Goal: Information Seeking & Learning: Check status

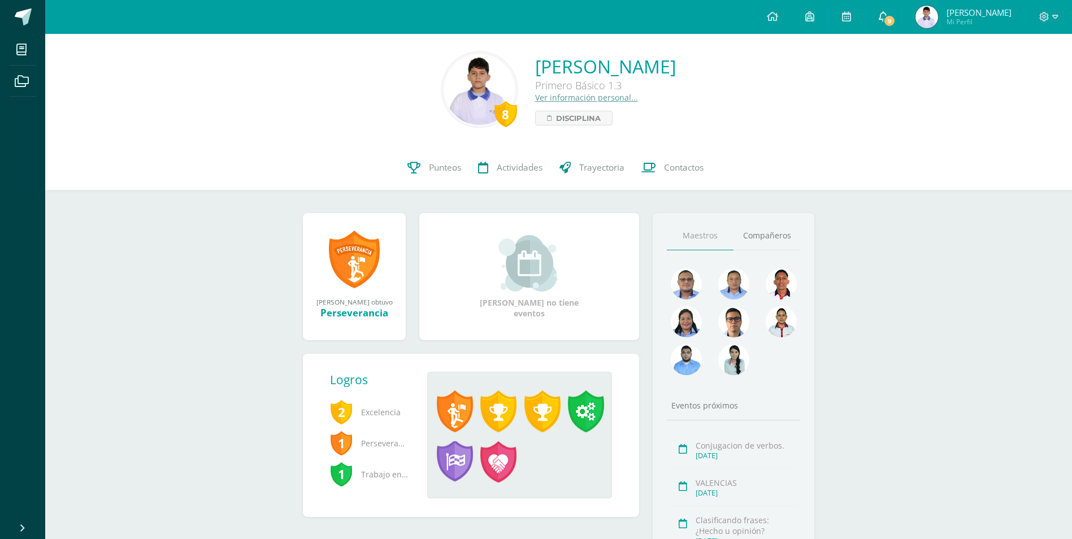
click at [888, 15] on icon at bounding box center [883, 16] width 9 height 10
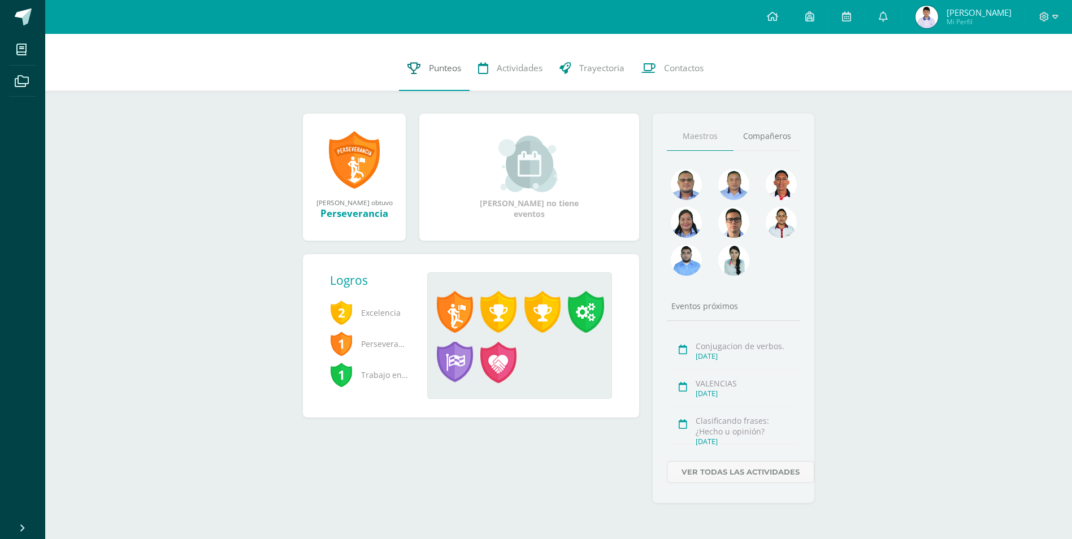
click at [445, 71] on span "Punteos" at bounding box center [445, 68] width 32 height 12
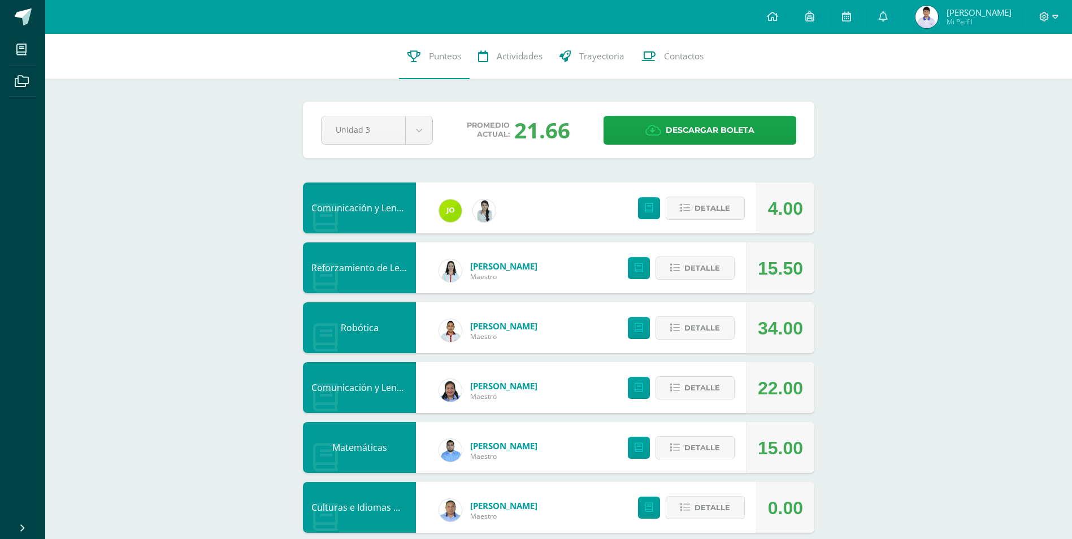
click at [698, 332] on span "Detalle" at bounding box center [703, 328] width 36 height 21
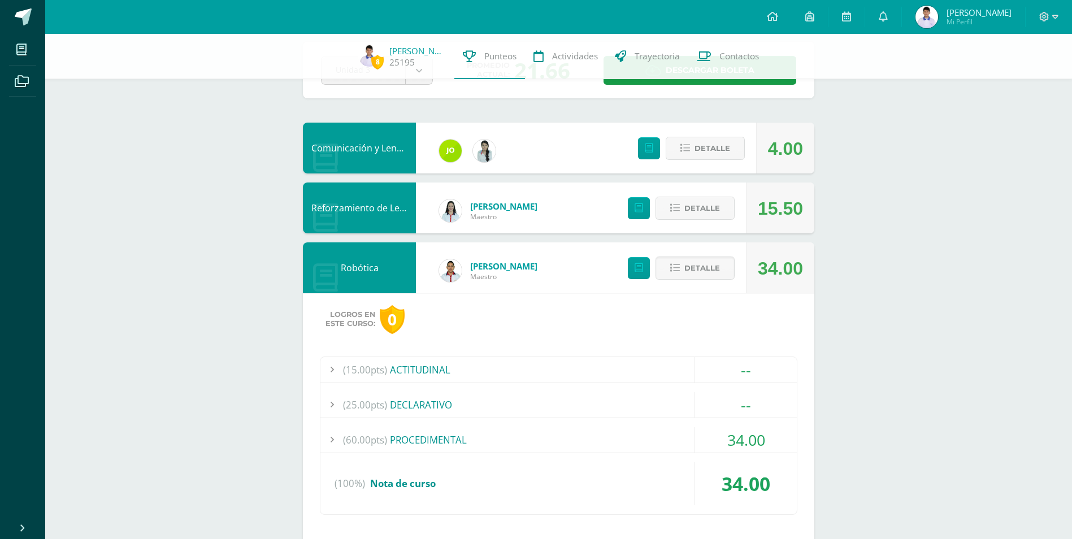
scroll to position [57, 0]
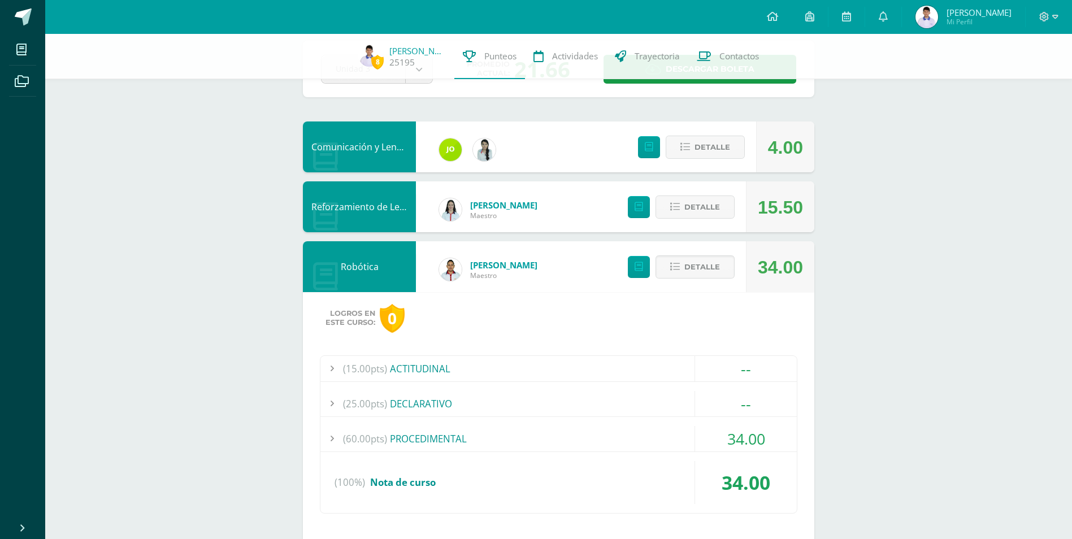
click at [434, 442] on div "(60.00pts) PROCEDIMENTAL" at bounding box center [559, 438] width 477 height 25
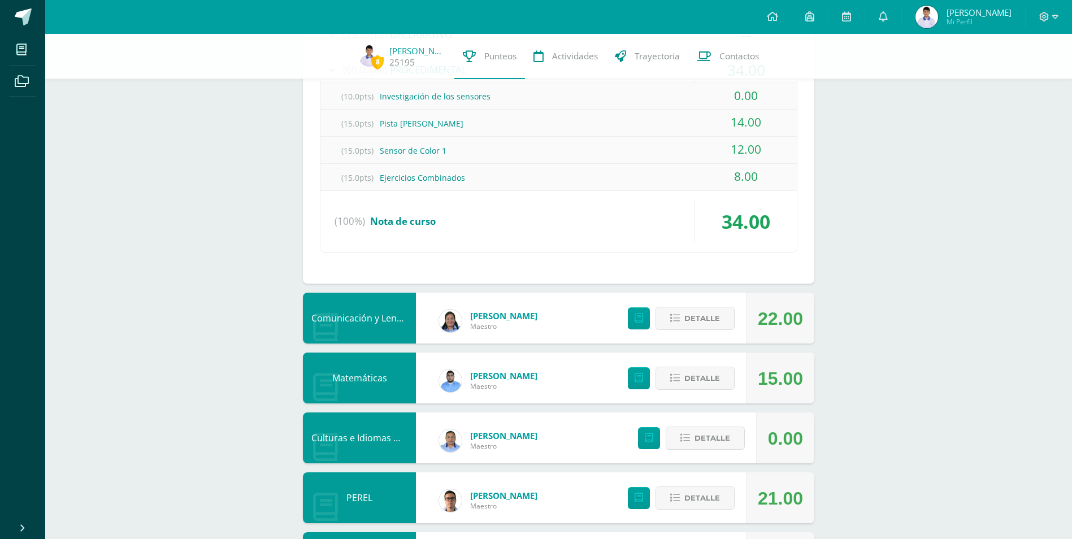
scroll to position [509, 0]
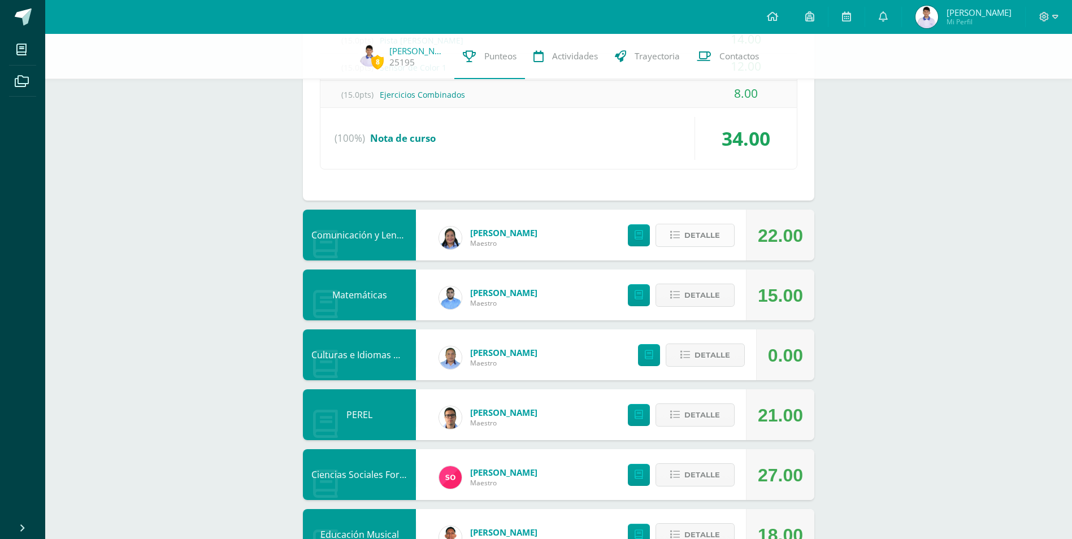
click at [674, 235] on icon at bounding box center [675, 236] width 10 height 10
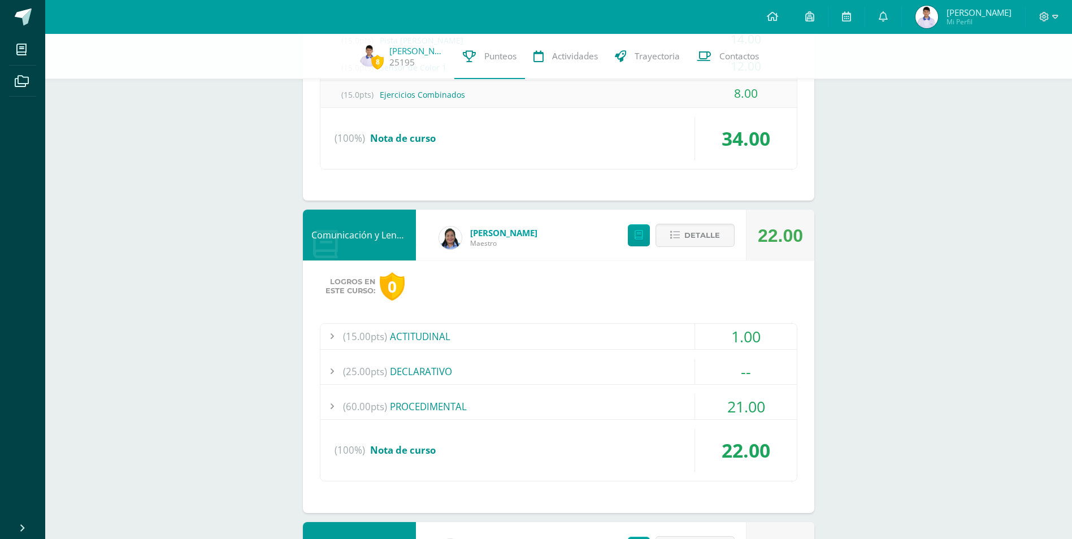
scroll to position [565, 0]
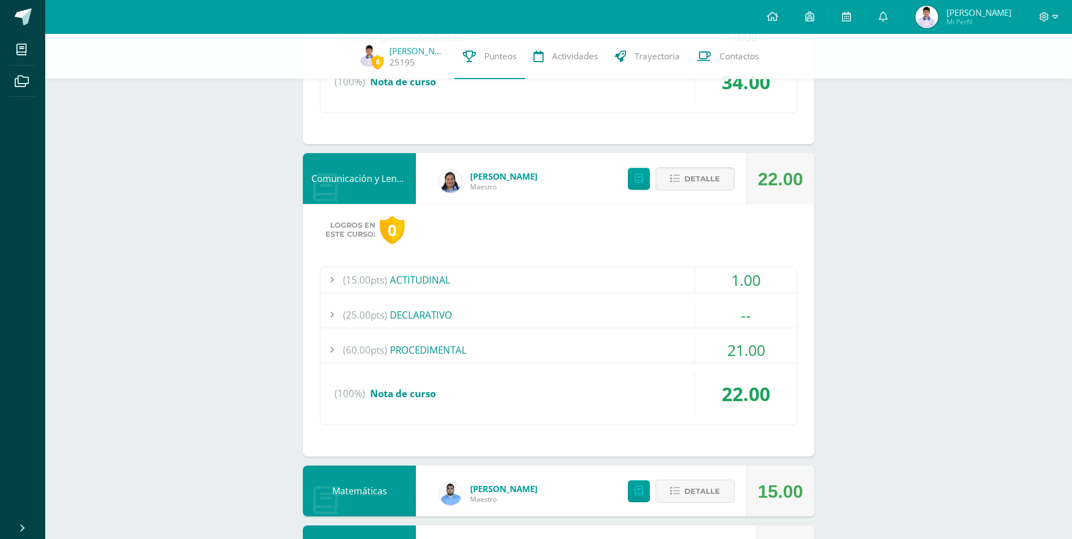
click at [424, 353] on div "(60.00pts) PROCEDIMENTAL" at bounding box center [559, 349] width 477 height 25
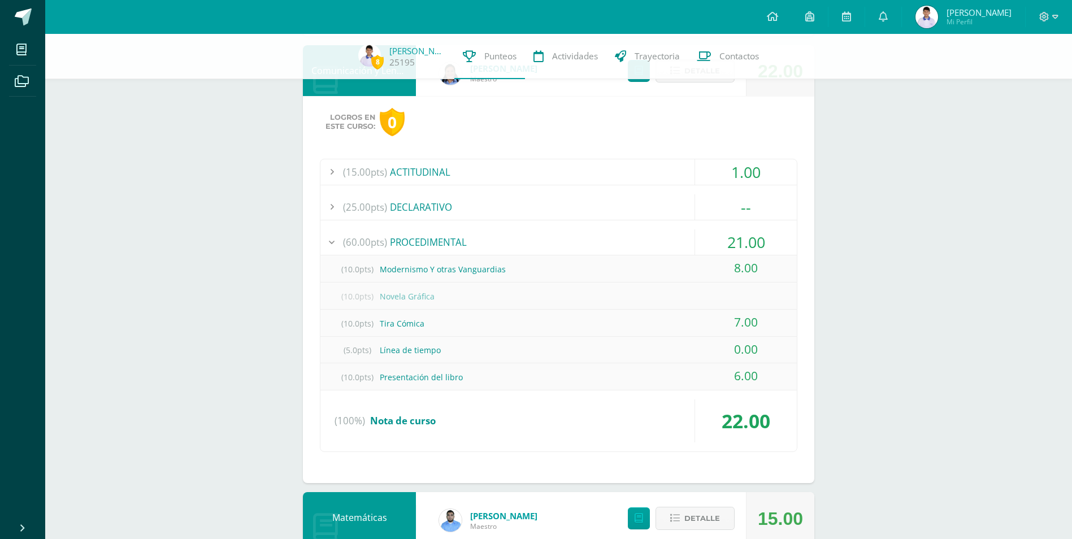
drag, startPoint x: 1046, startPoint y: 234, endPoint x: 1038, endPoint y: 235, distance: 8.0
click at [1046, 234] on div "8 Dennis Kroker 25195 Punteos Actividades Trayectoria Contactos Pendiente Unida…" at bounding box center [558, 347] width 1027 height 1756
click at [905, 292] on div "8 Dennis Kroker 25195 Punteos Actividades Trayectoria Contactos Pendiente Unida…" at bounding box center [558, 347] width 1027 height 1756
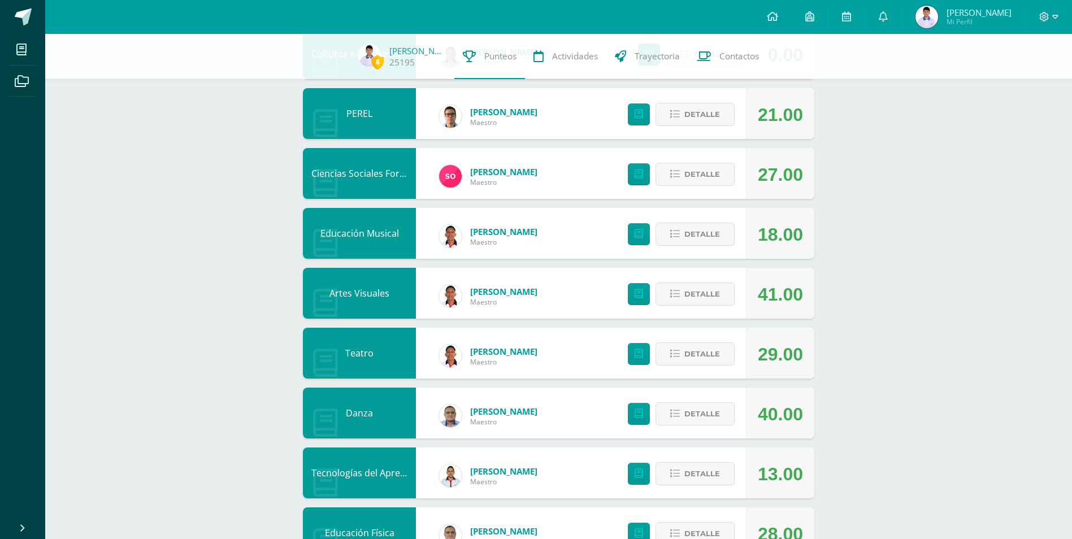
scroll to position [1131, 0]
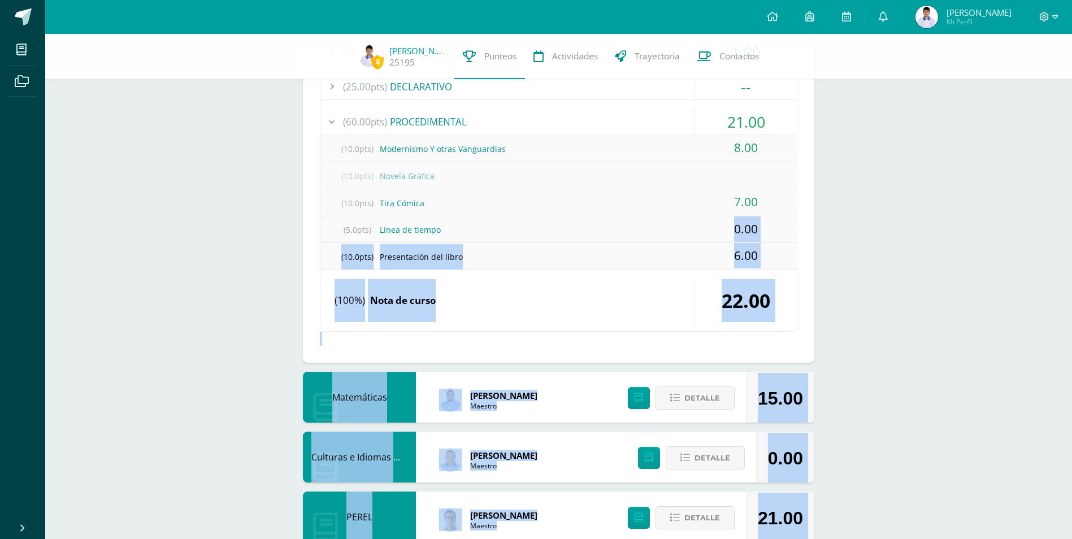
drag, startPoint x: 640, startPoint y: 222, endPoint x: 622, endPoint y: 225, distance: 19.0
click at [622, 225] on div "Comunicación y Lenguaje, Idioma Extranjero 4.00 Detalle Reforzamiento de Lectur…" at bounding box center [559, 287] width 512 height 1590
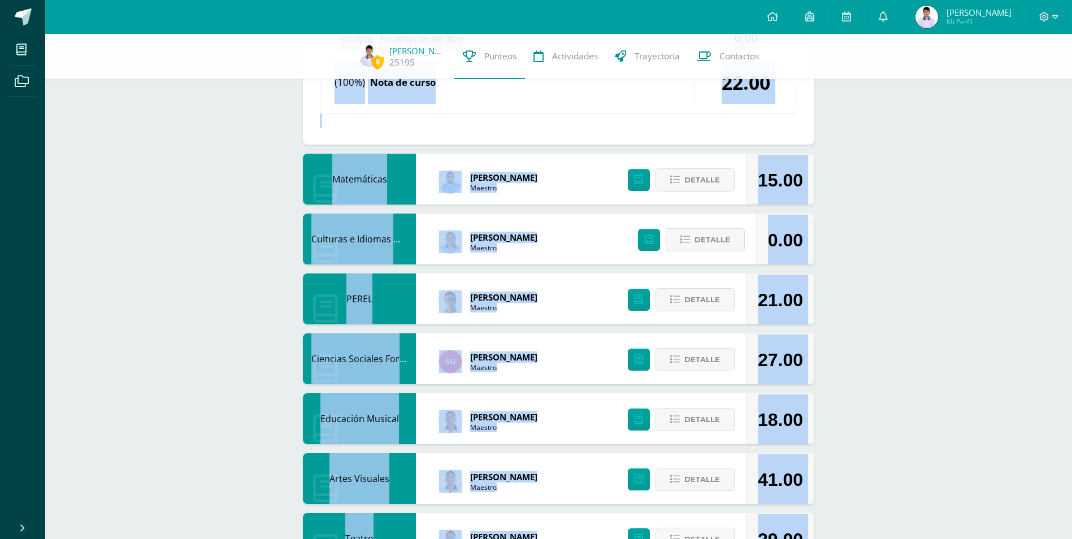
scroll to position [968, 0]
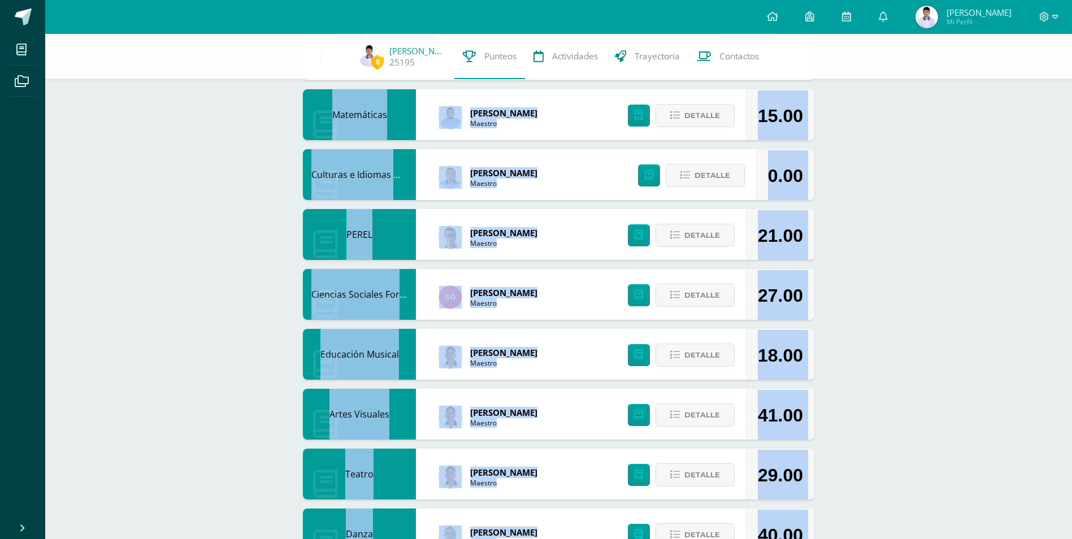
drag, startPoint x: 883, startPoint y: 102, endPoint x: 736, endPoint y: 116, distance: 147.7
click at [776, 14] on icon at bounding box center [772, 16] width 11 height 10
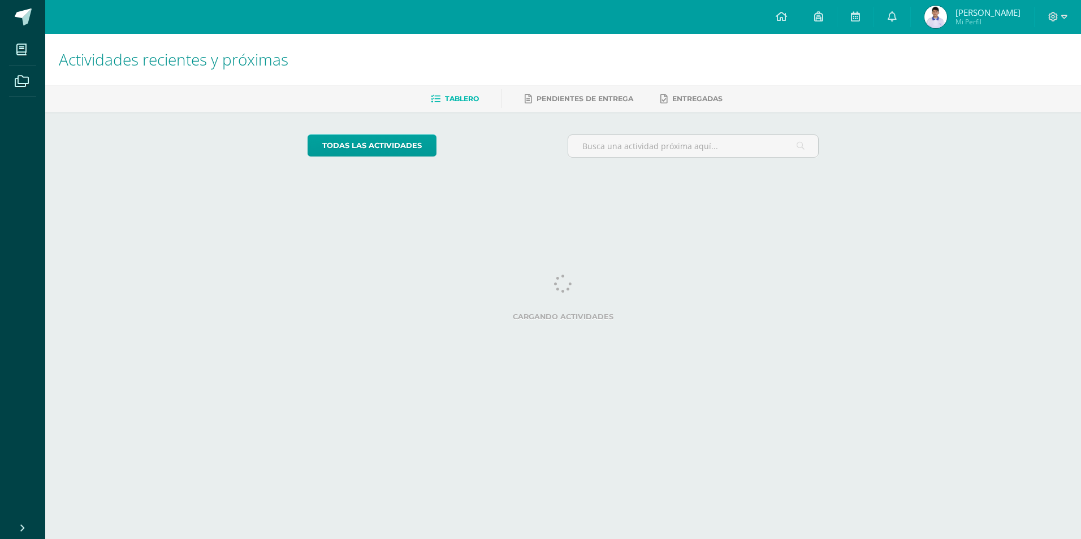
click at [932, 15] on img at bounding box center [935, 17] width 23 height 23
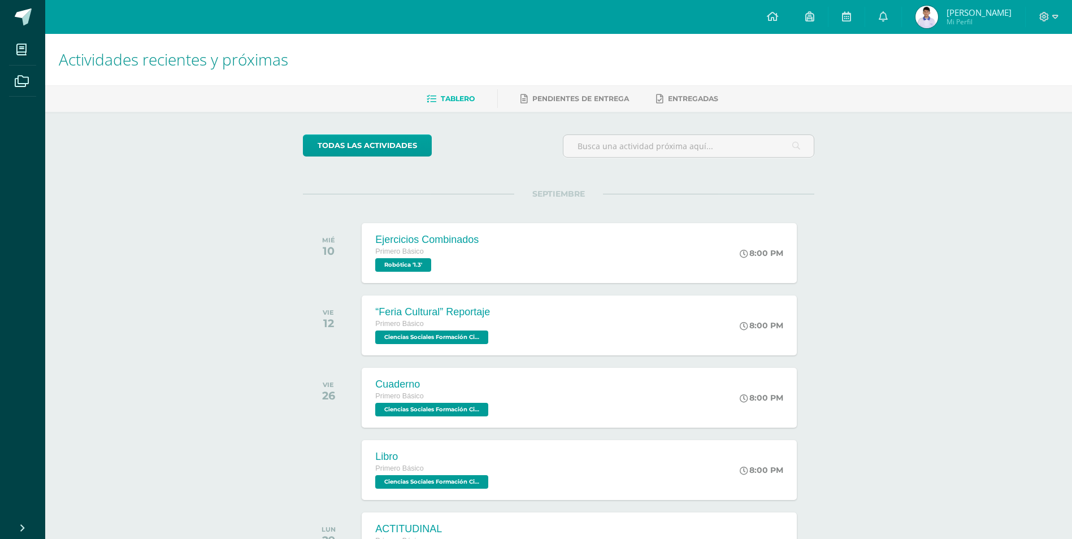
click at [932, 15] on img at bounding box center [927, 17] width 23 height 23
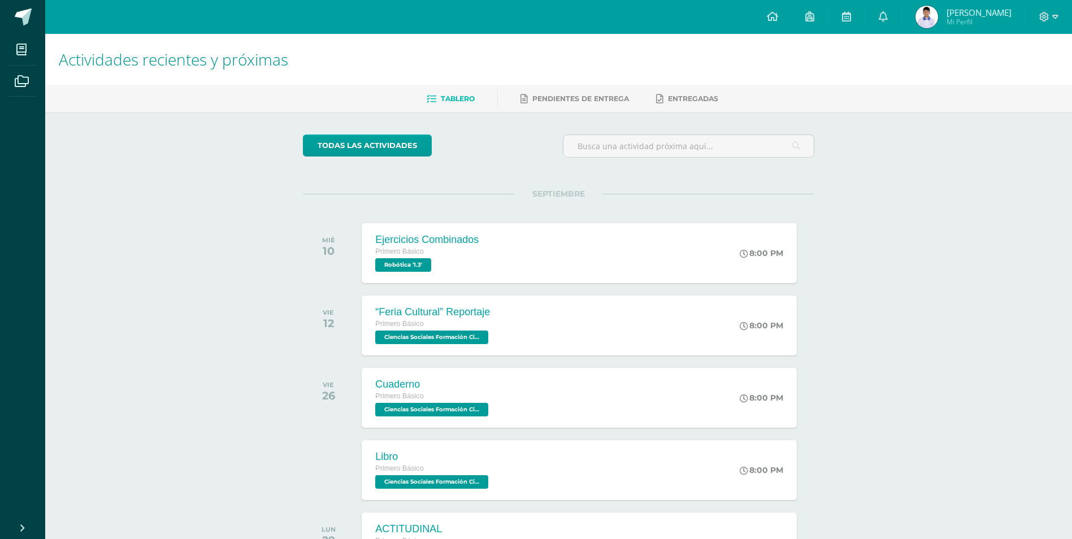
click at [932, 15] on img at bounding box center [927, 17] width 23 height 23
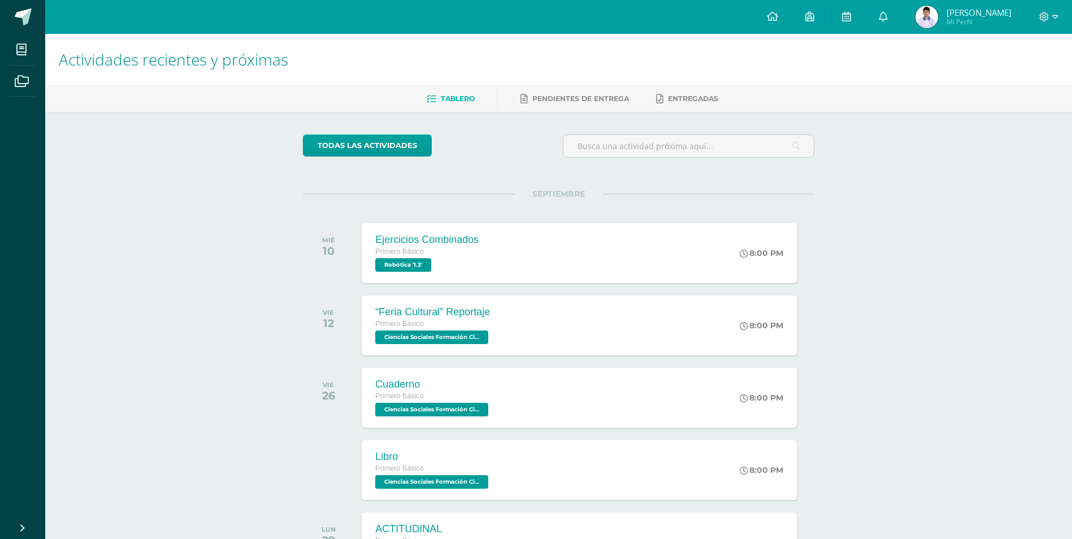
click at [956, 16] on span "[PERSON_NAME]" at bounding box center [979, 12] width 65 height 11
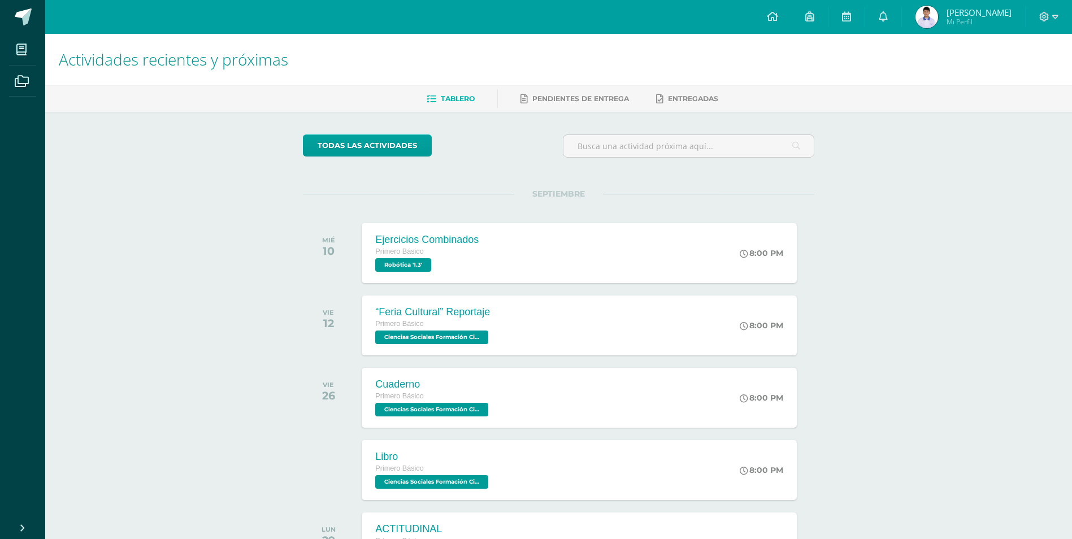
click at [956, 16] on span "[PERSON_NAME]" at bounding box center [979, 12] width 65 height 11
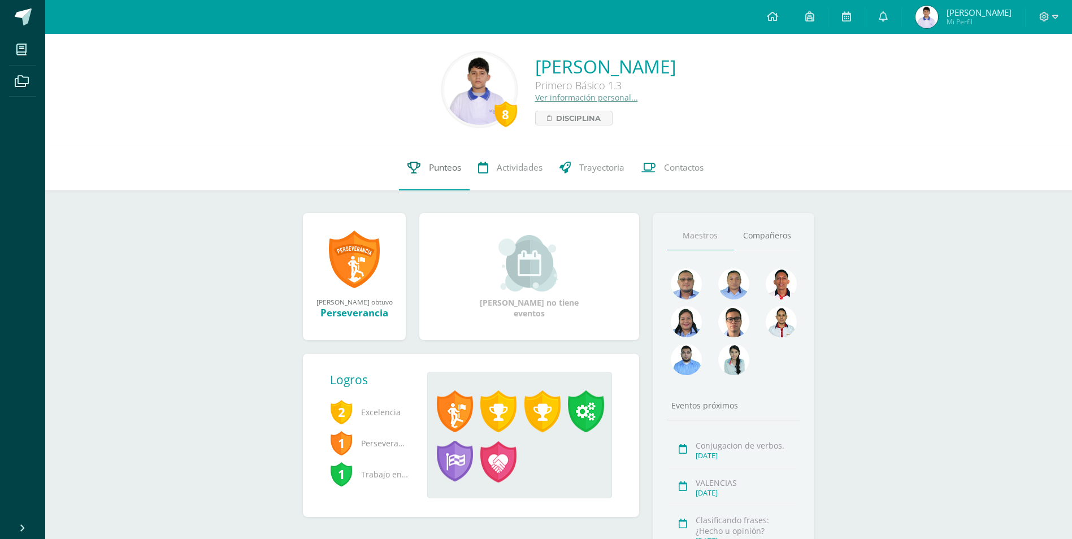
click at [429, 172] on span "Punteos" at bounding box center [445, 168] width 32 height 12
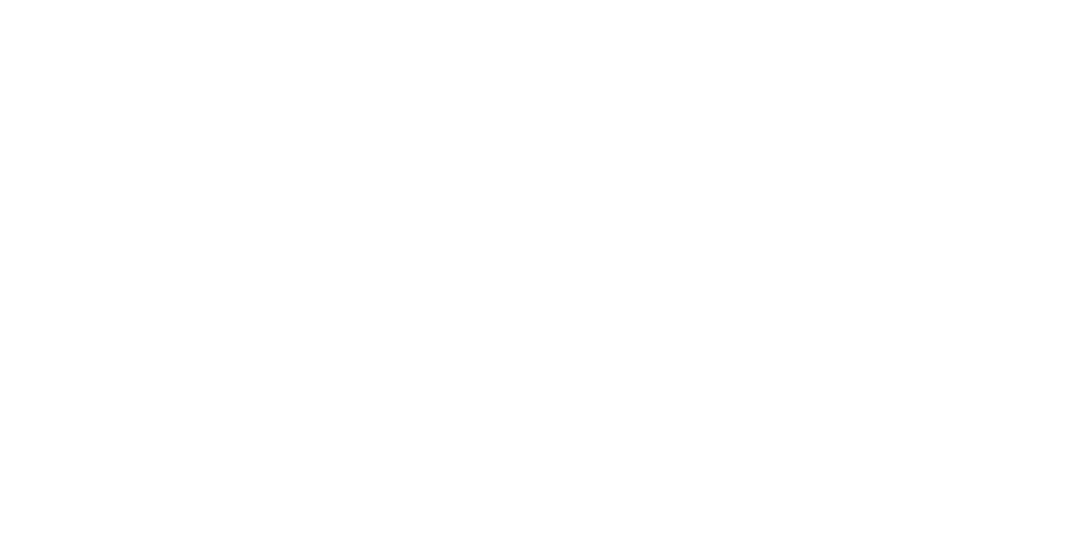
click at [0, 0] on html at bounding box center [0, 0] width 0 height 0
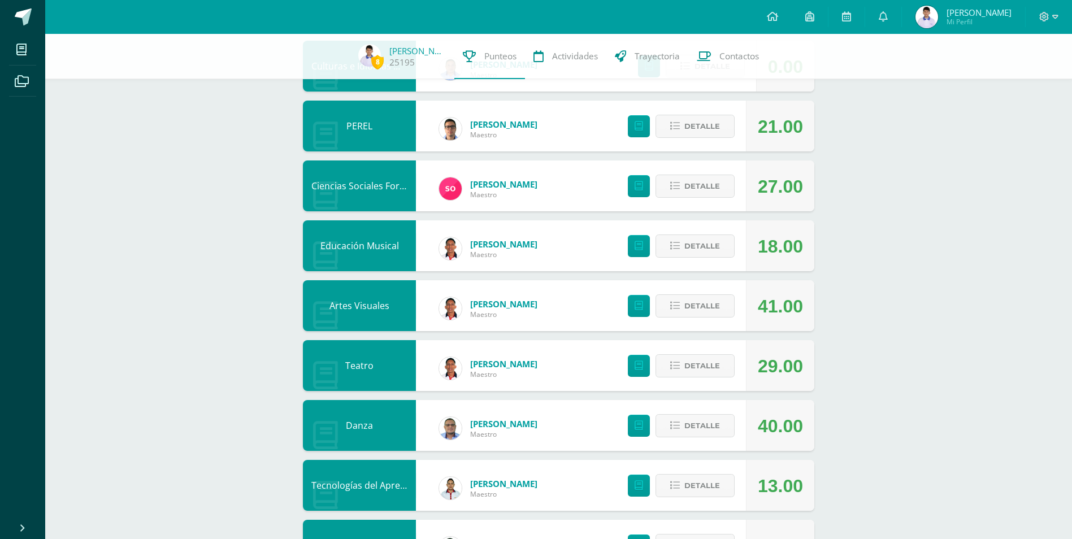
scroll to position [611, 0]
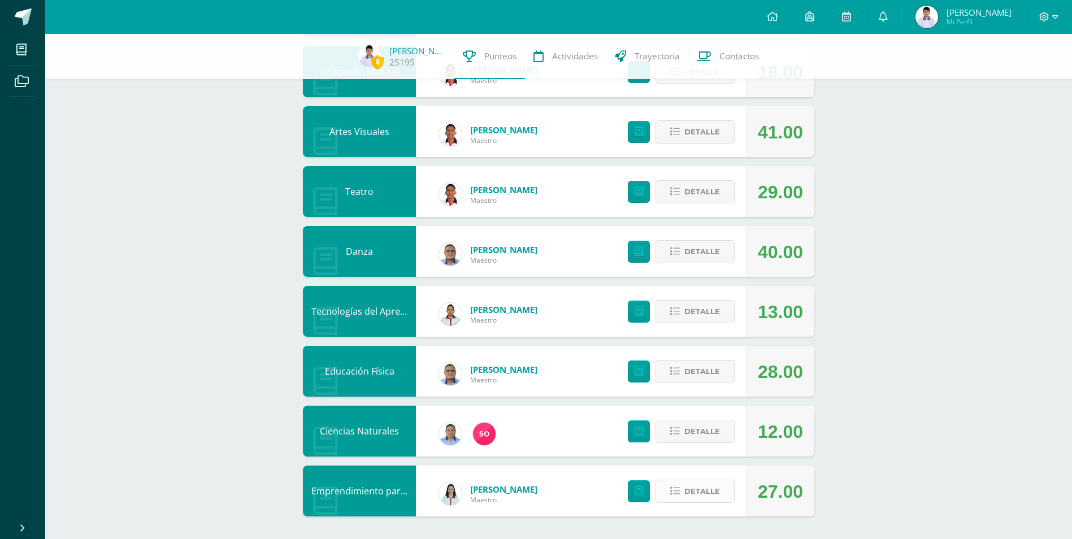
click at [684, 492] on button "Detalle" at bounding box center [695, 491] width 79 height 23
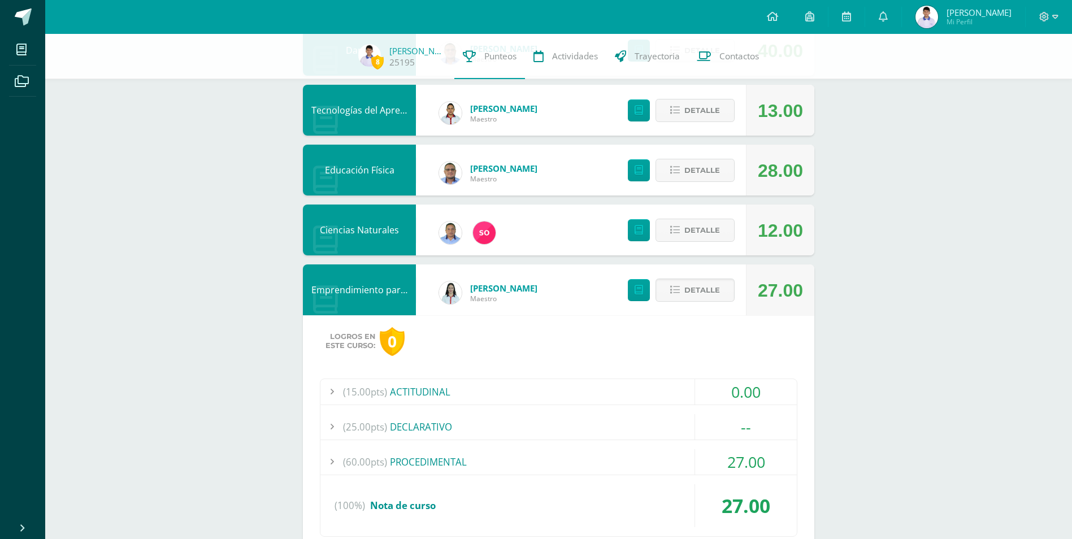
scroll to position [864, 0]
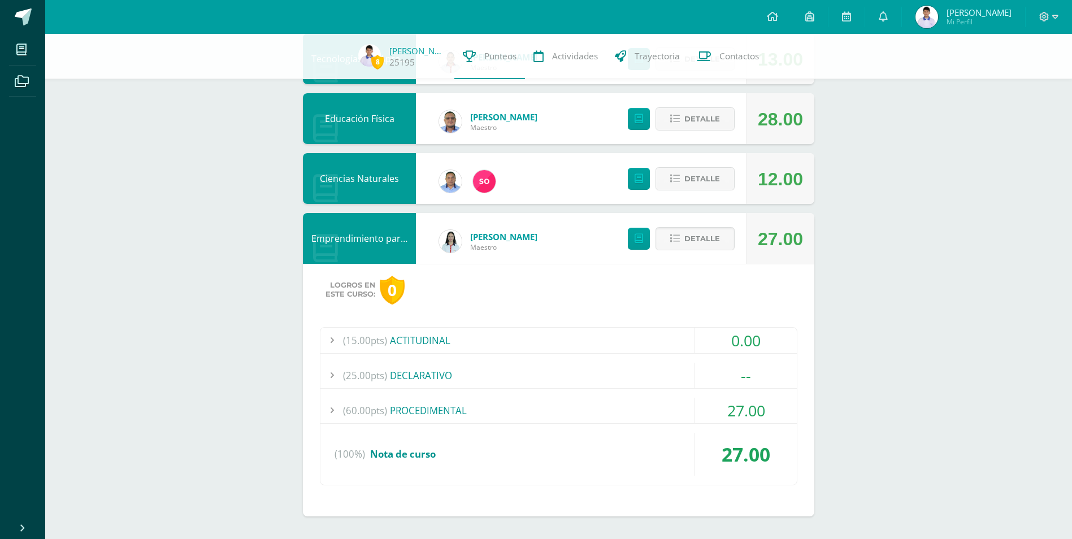
click at [591, 409] on div "(60.00pts) PROCEDIMENTAL" at bounding box center [559, 410] width 477 height 25
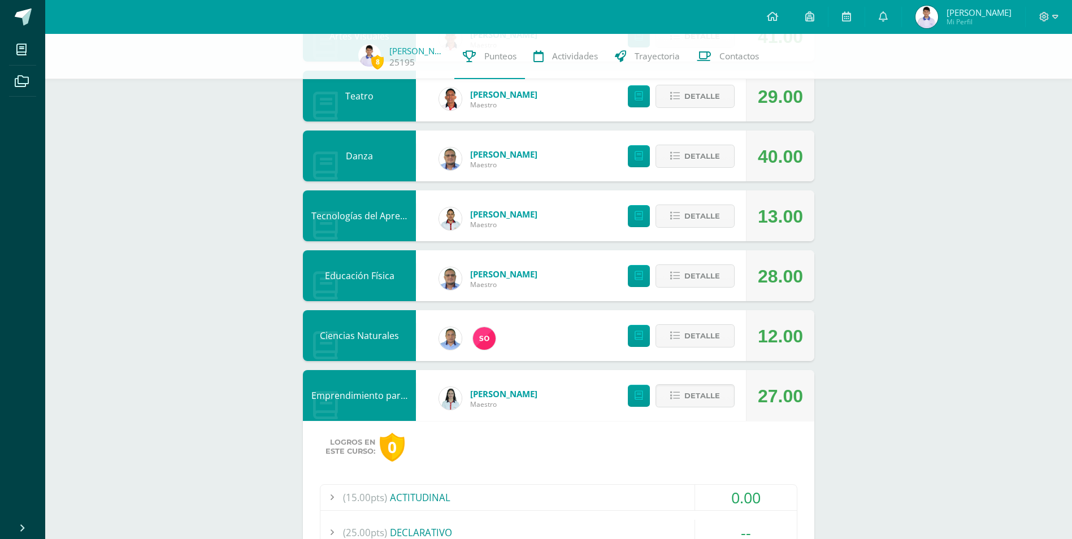
scroll to position [694, 0]
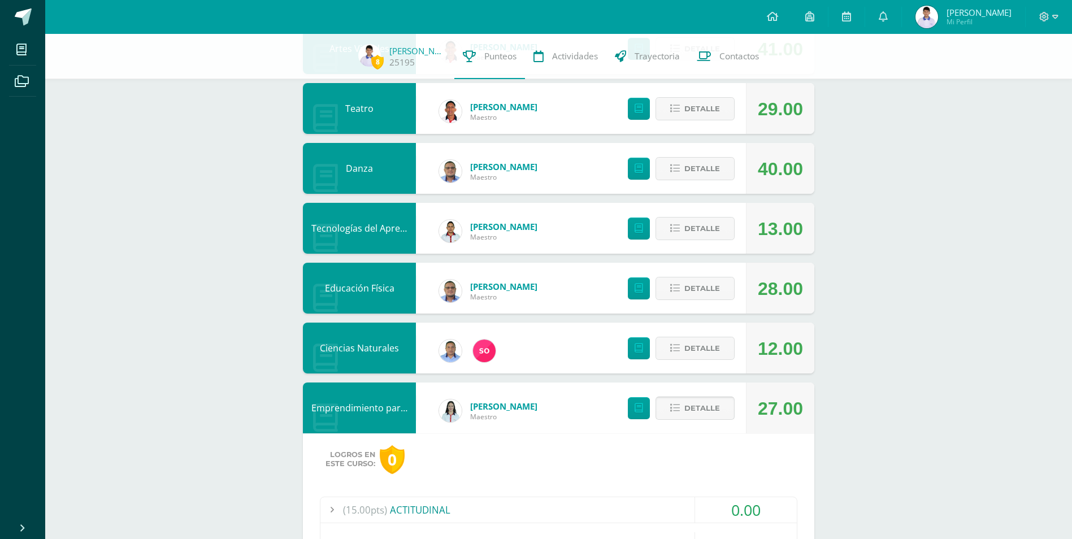
click at [699, 402] on span "Detalle" at bounding box center [703, 408] width 36 height 21
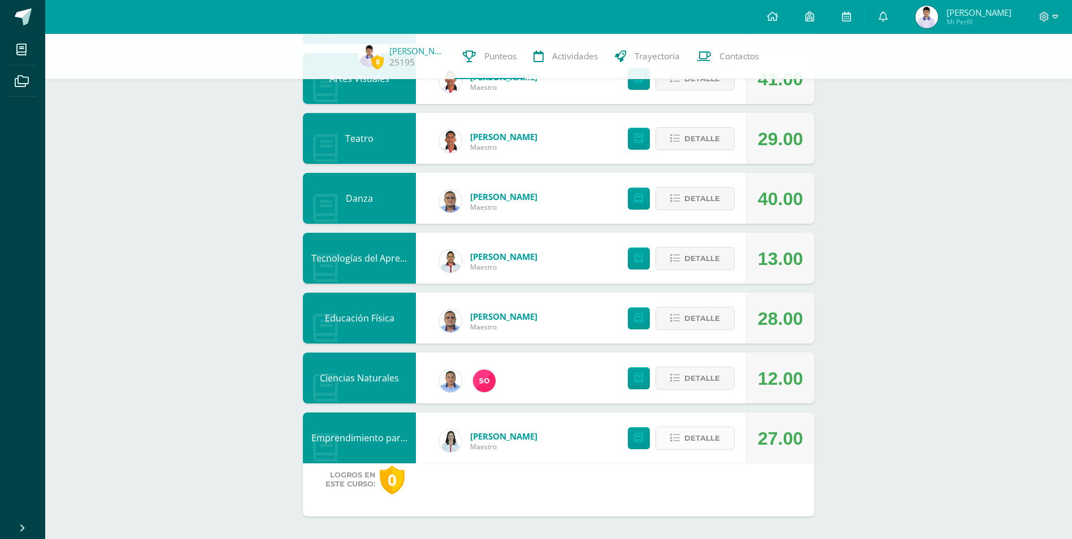
scroll to position [611, 0]
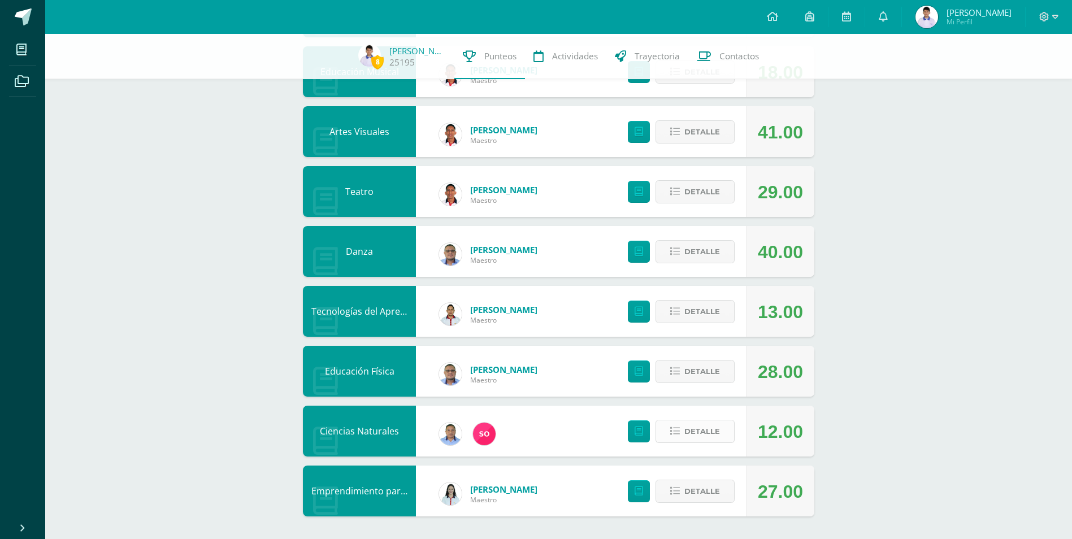
click at [667, 432] on button "Detalle" at bounding box center [695, 431] width 79 height 23
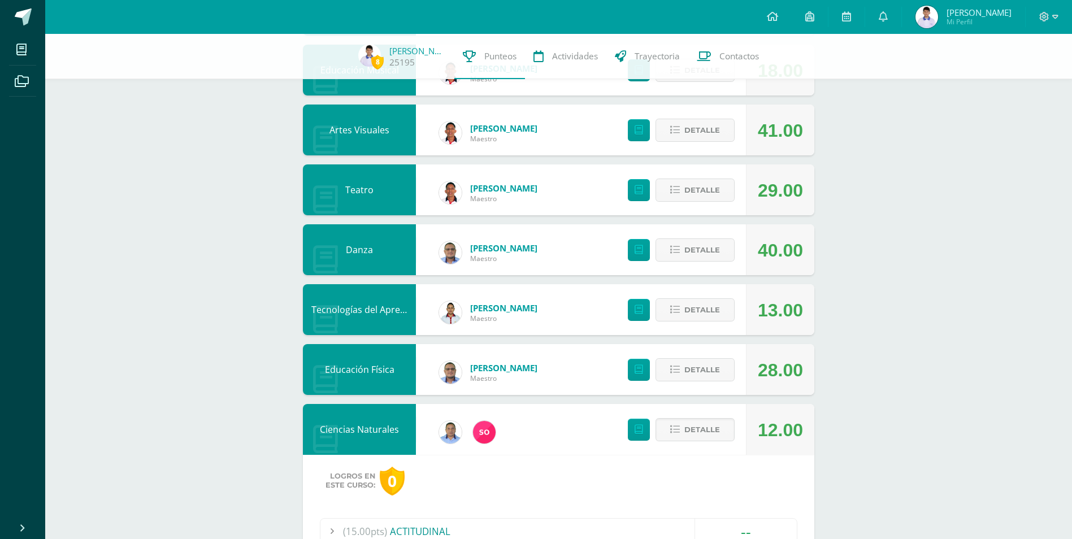
scroll to position [864, 0]
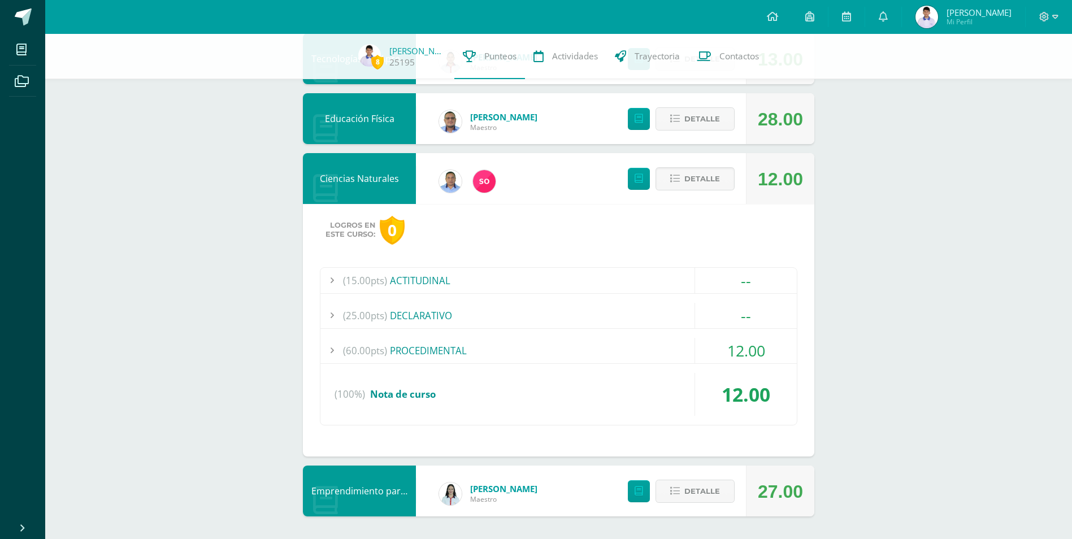
click at [411, 352] on div "(60.00pts) PROCEDIMENTAL" at bounding box center [559, 350] width 477 height 25
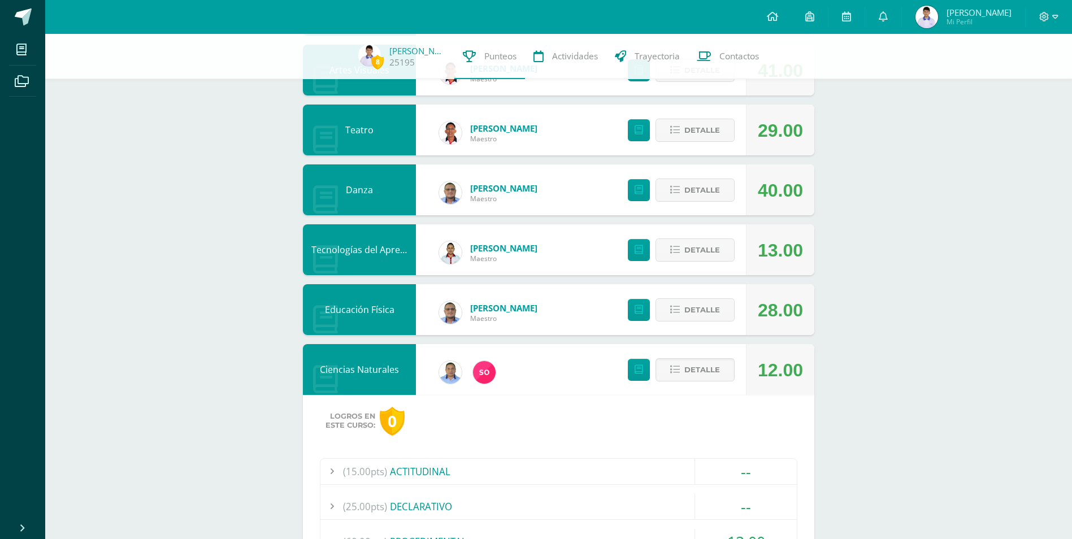
scroll to position [638, 0]
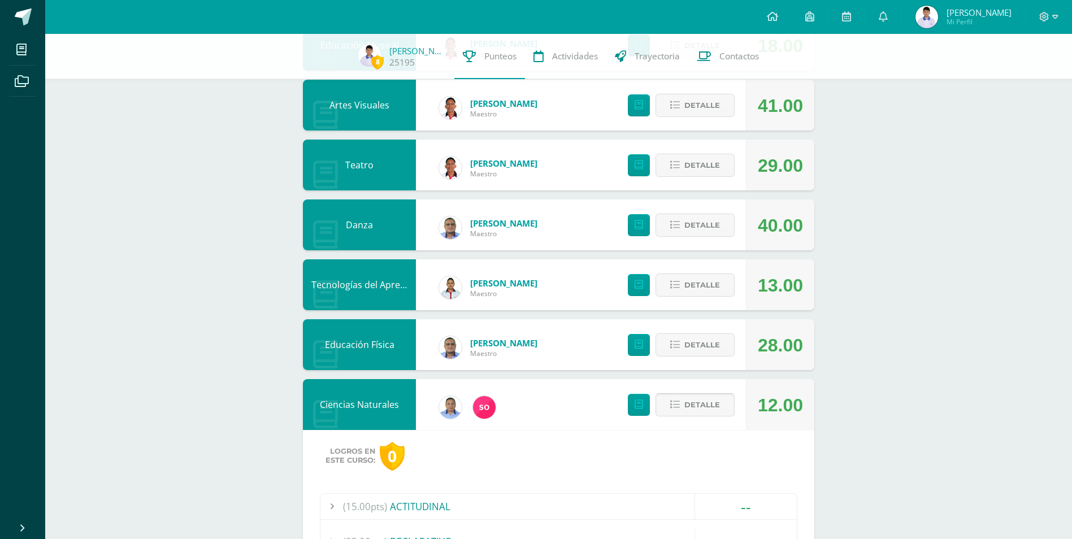
click at [694, 410] on span "Detalle" at bounding box center [703, 405] width 36 height 21
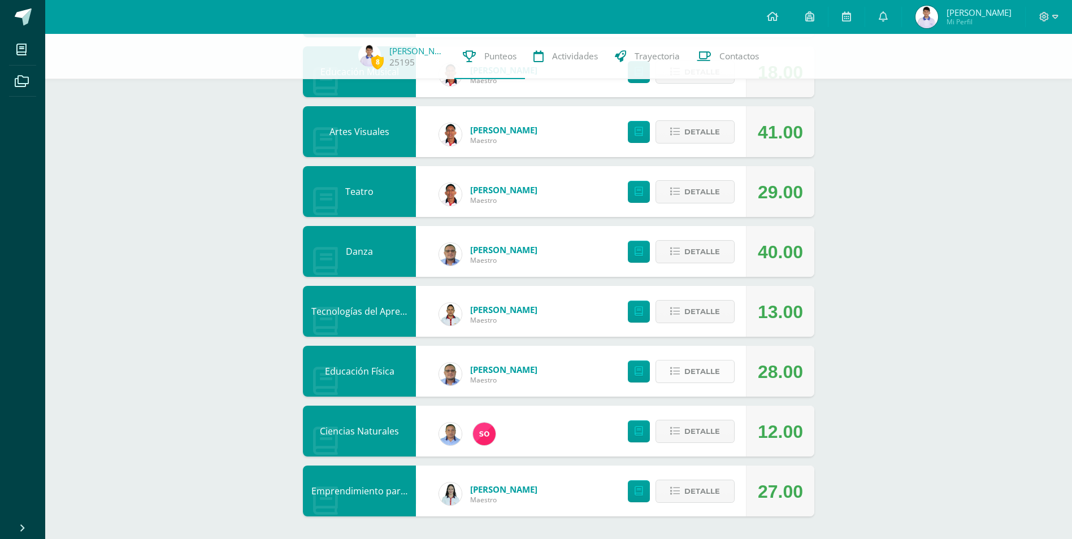
click at [686, 375] on span "Detalle" at bounding box center [703, 371] width 36 height 21
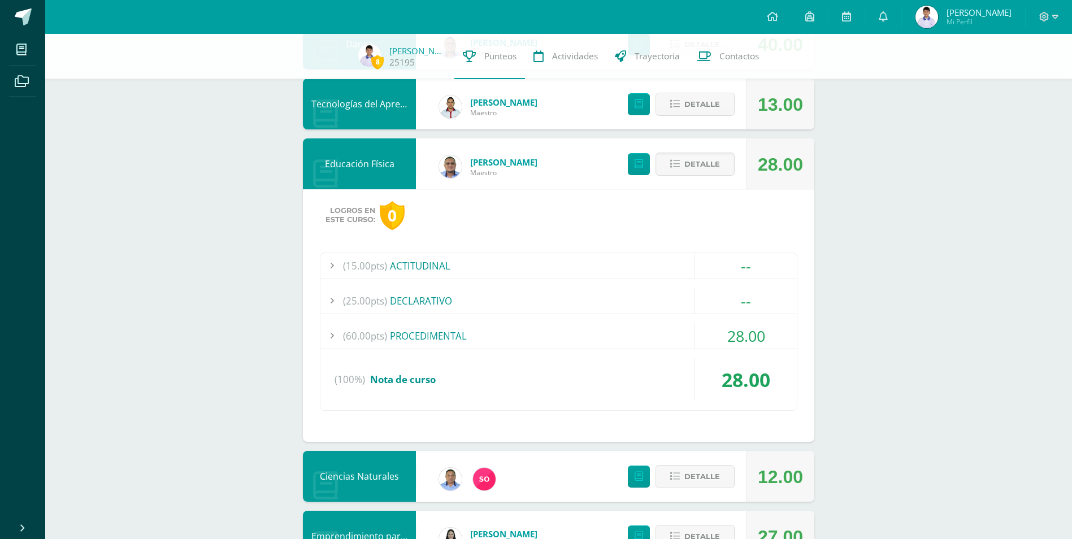
scroll to position [837, 0]
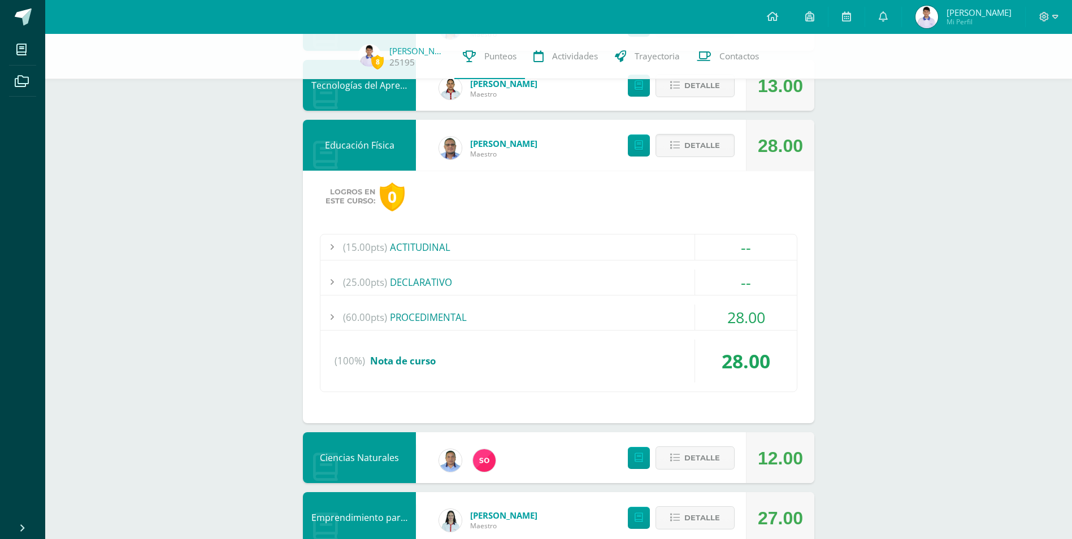
click at [429, 319] on div "(60.00pts) PROCEDIMENTAL" at bounding box center [559, 317] width 477 height 25
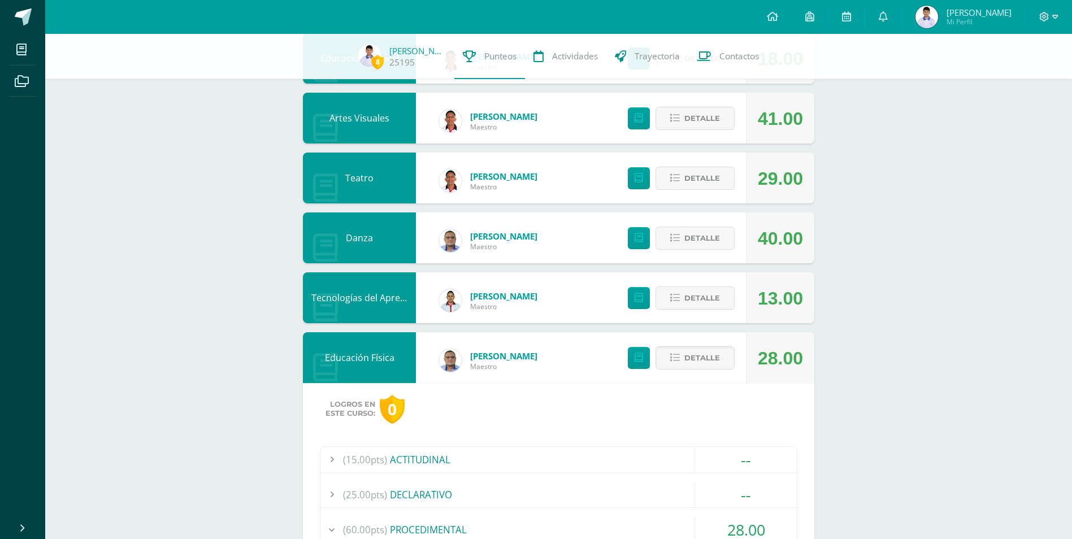
scroll to position [611, 0]
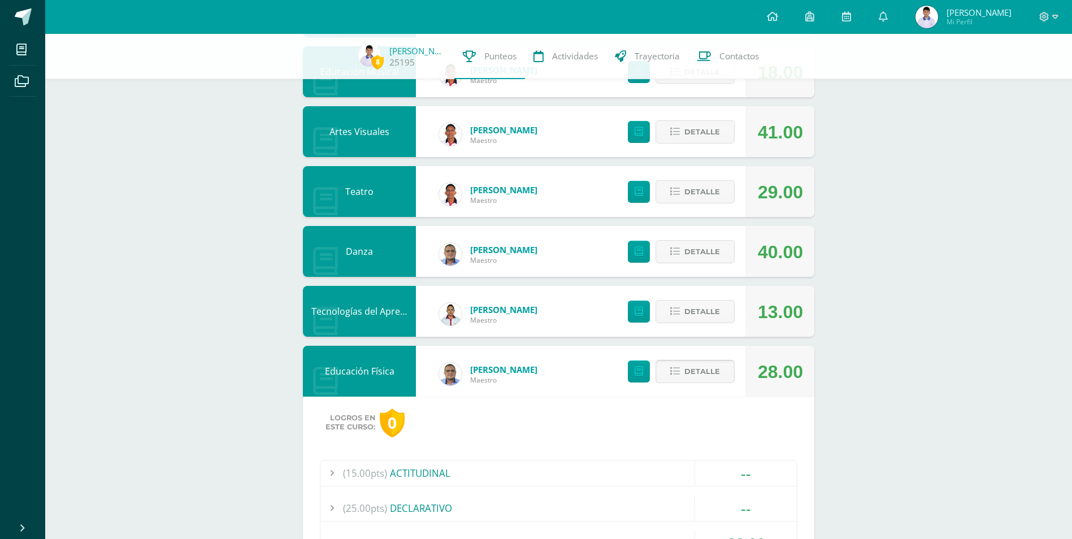
click at [675, 369] on icon at bounding box center [675, 372] width 10 height 10
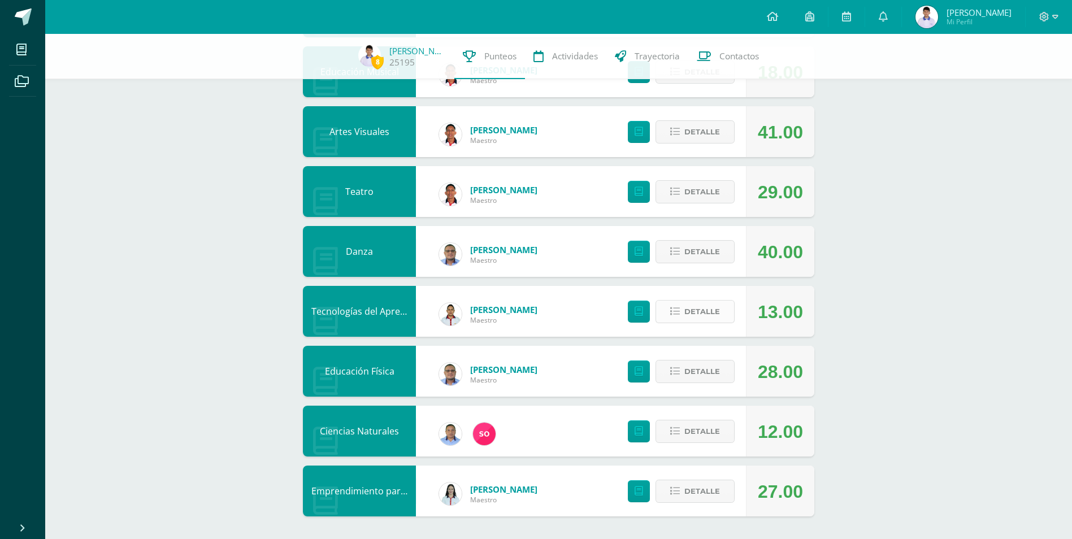
click at [681, 311] on button "Detalle" at bounding box center [695, 311] width 79 height 23
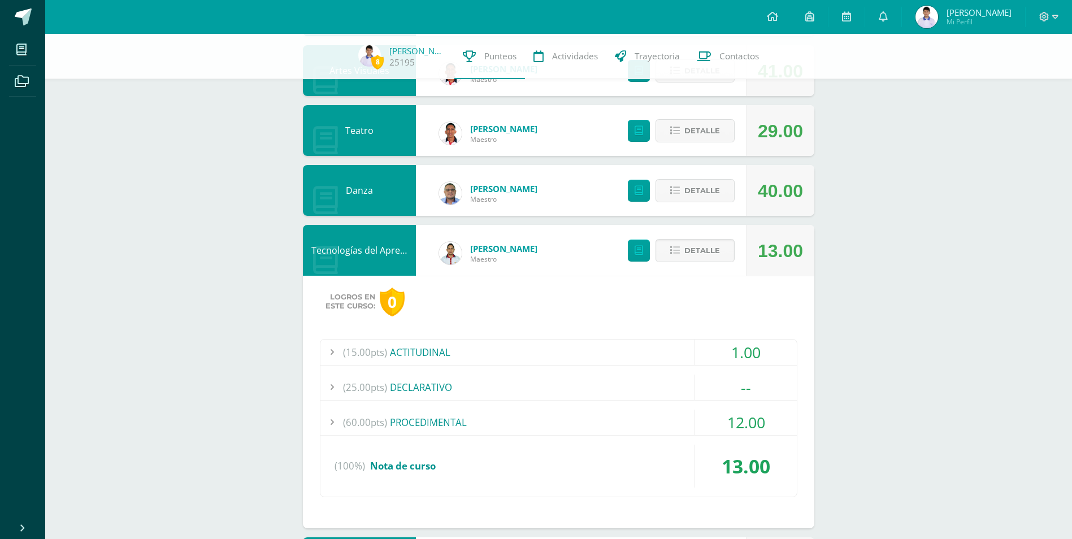
scroll to position [781, 0]
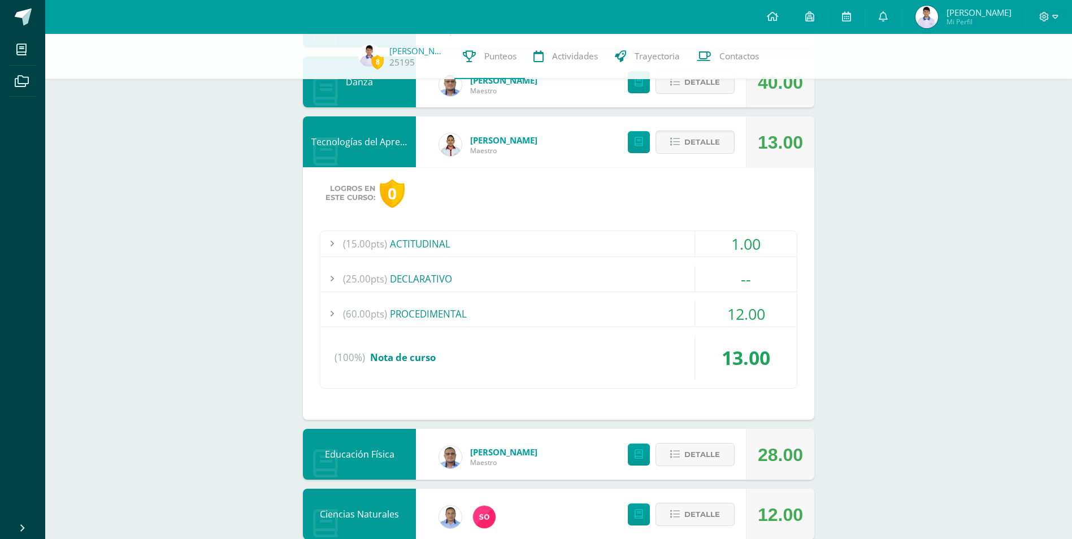
click at [419, 322] on div "(60.00pts) PROCEDIMENTAL" at bounding box center [559, 313] width 477 height 25
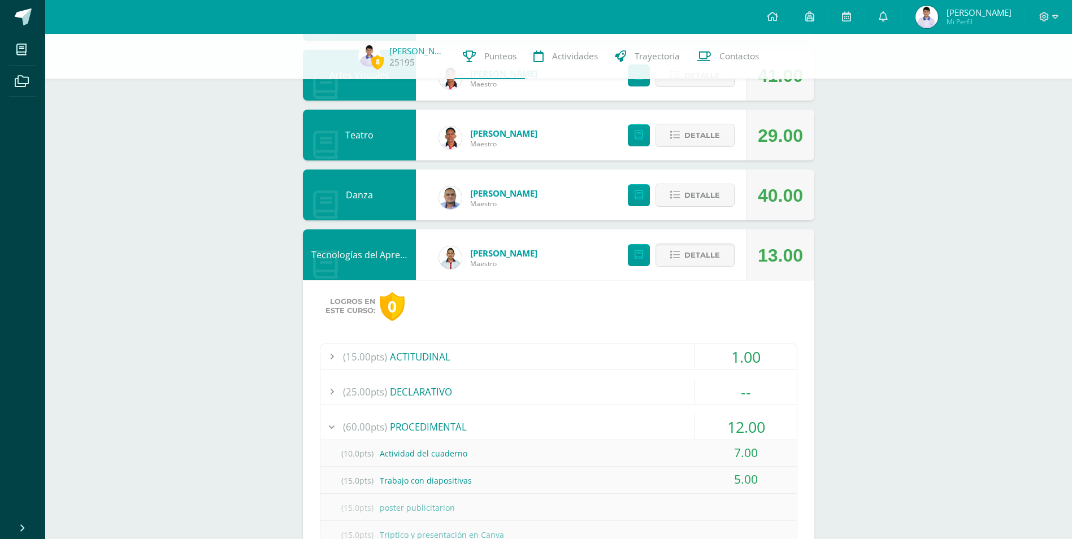
scroll to position [611, 0]
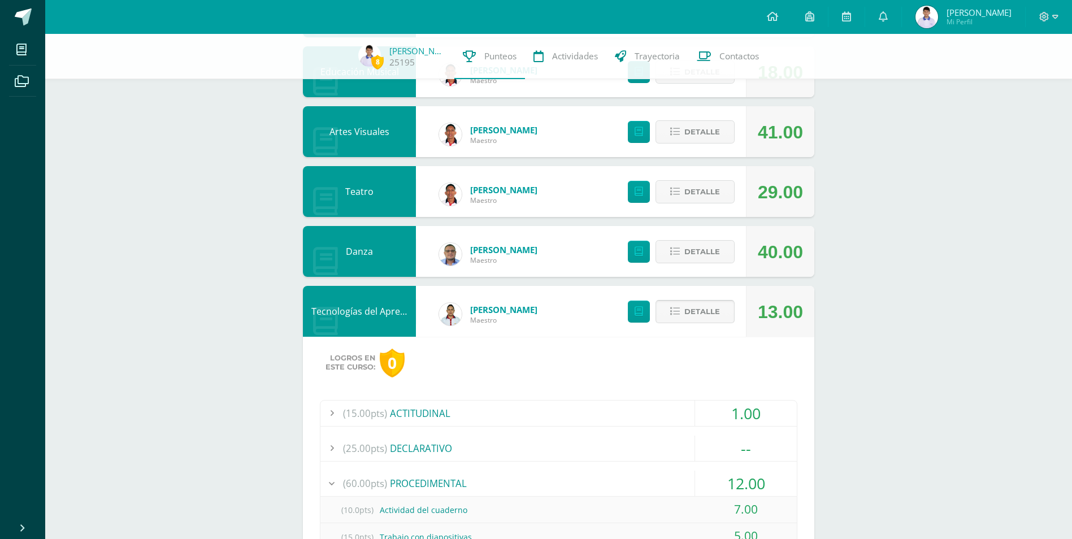
click at [678, 311] on icon at bounding box center [675, 312] width 10 height 10
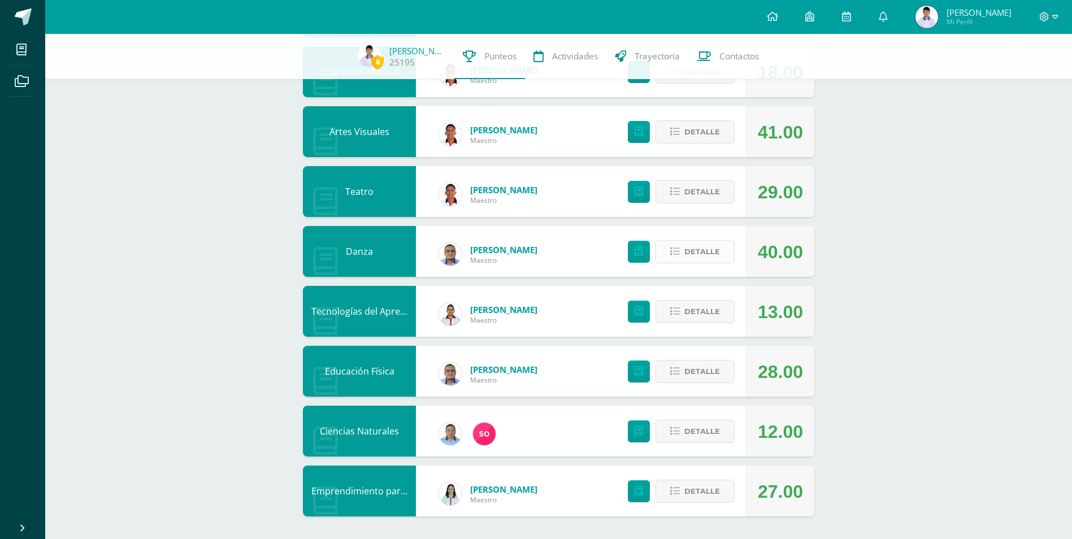
click at [682, 255] on button "Detalle" at bounding box center [695, 251] width 79 height 23
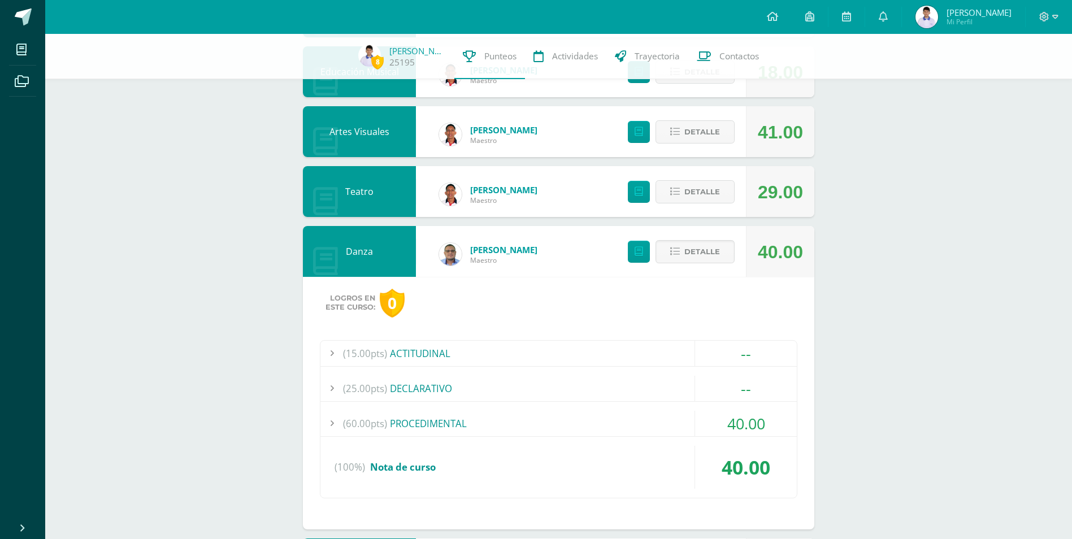
click at [429, 423] on div "(60.00pts) PROCEDIMENTAL" at bounding box center [559, 423] width 477 height 25
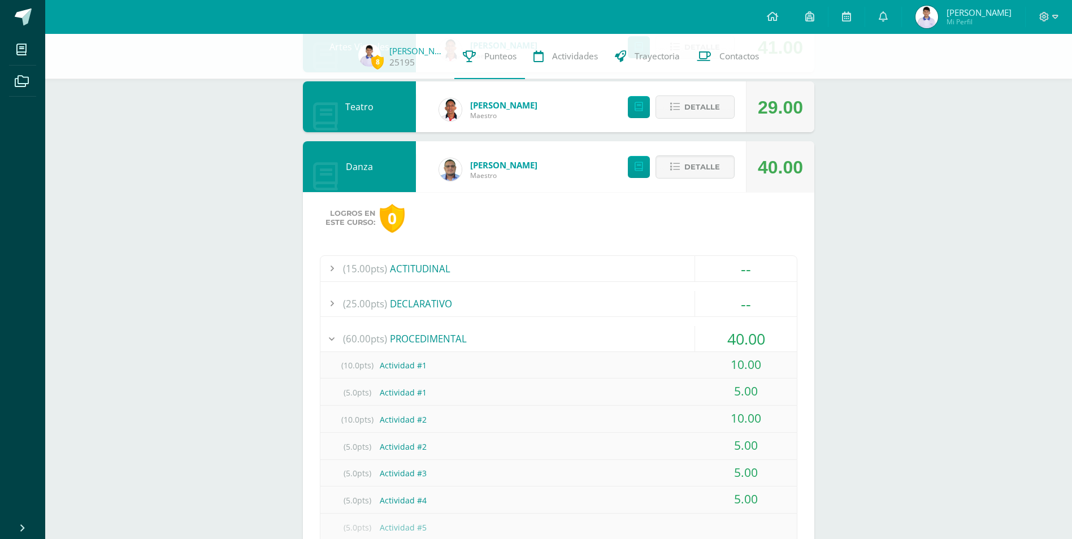
scroll to position [668, 0]
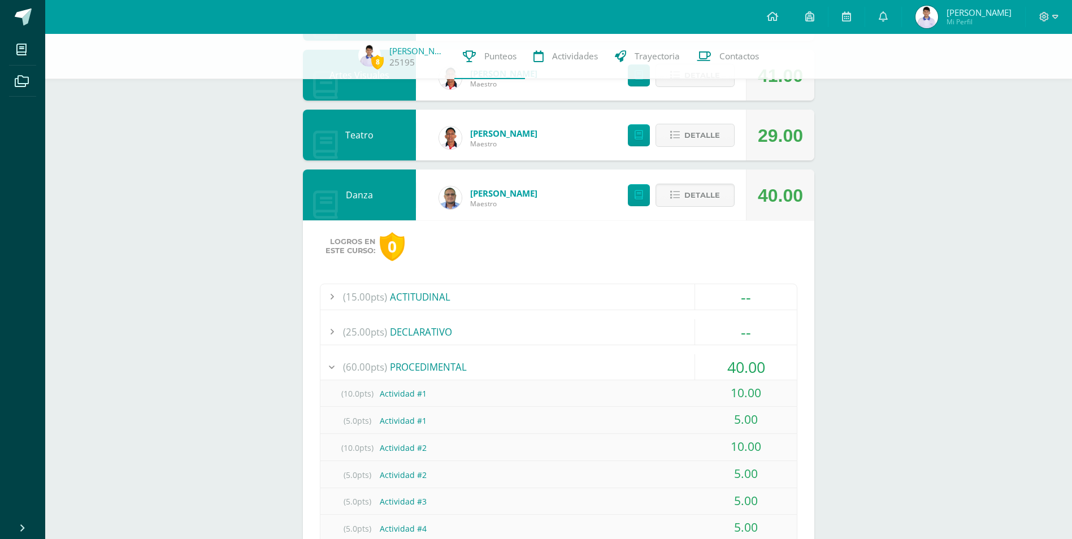
click at [749, 356] on div "40.00" at bounding box center [746, 366] width 102 height 25
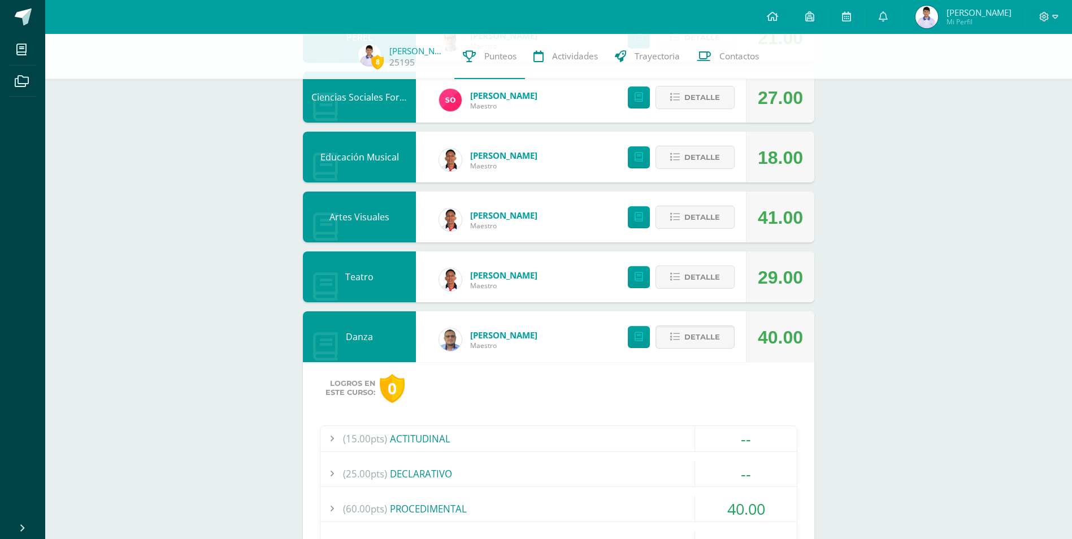
scroll to position [498, 0]
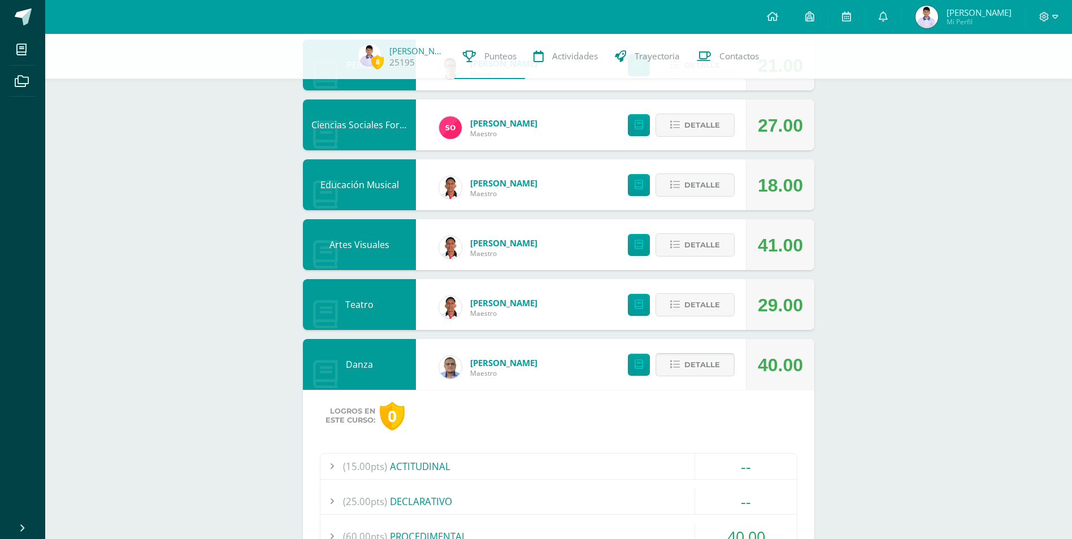
click at [678, 369] on icon at bounding box center [675, 365] width 10 height 10
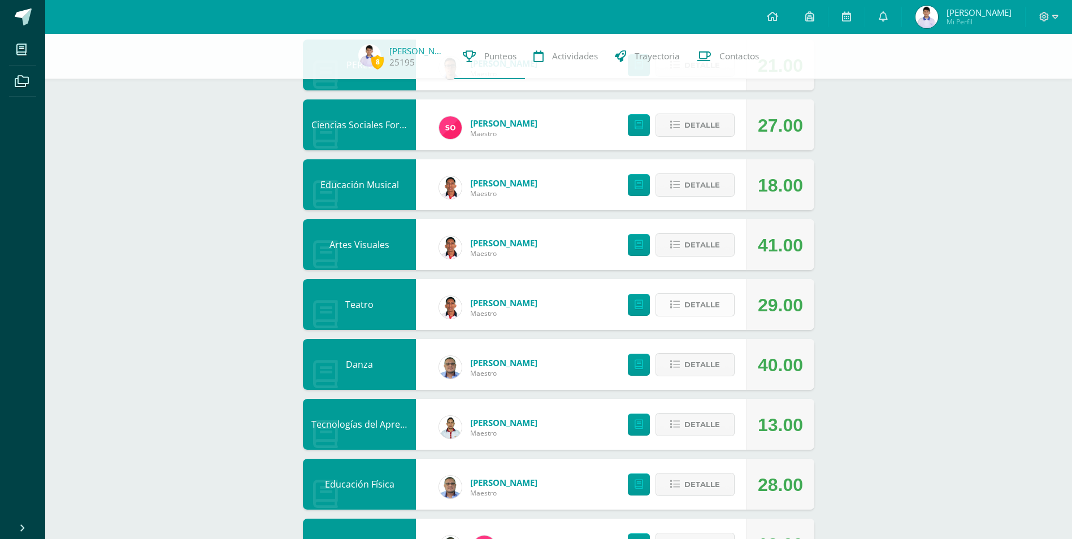
click at [702, 304] on span "Detalle" at bounding box center [703, 305] width 36 height 21
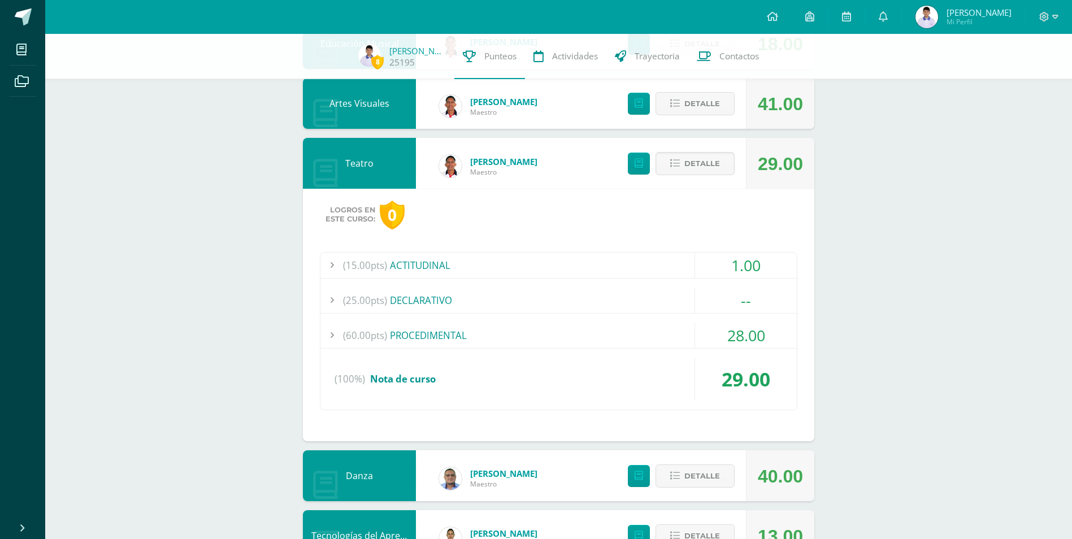
scroll to position [668, 0]
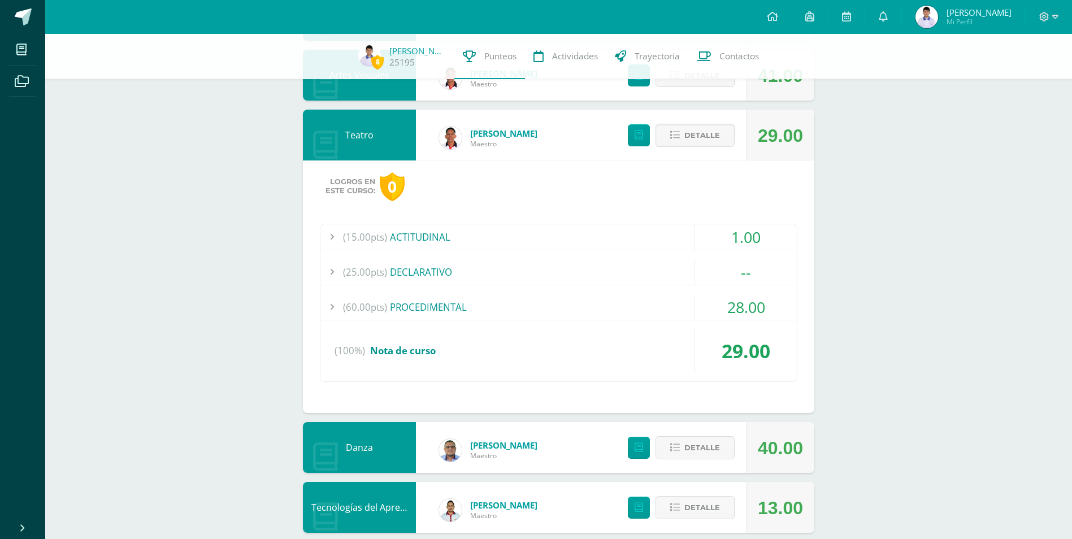
click at [466, 310] on div "(60.00pts) PROCEDIMENTAL" at bounding box center [559, 307] width 477 height 25
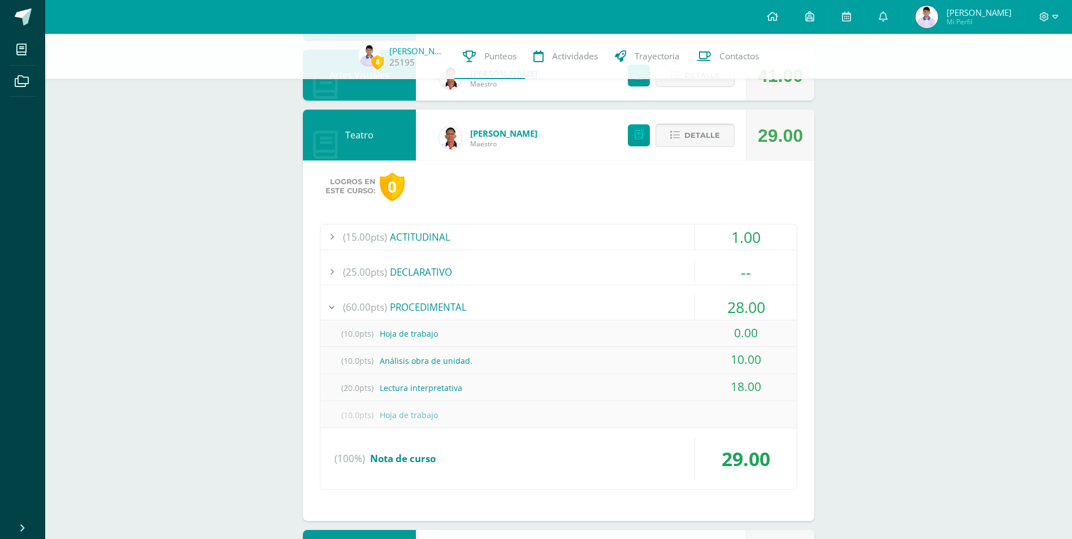
click at [692, 136] on span "Detalle" at bounding box center [703, 135] width 36 height 21
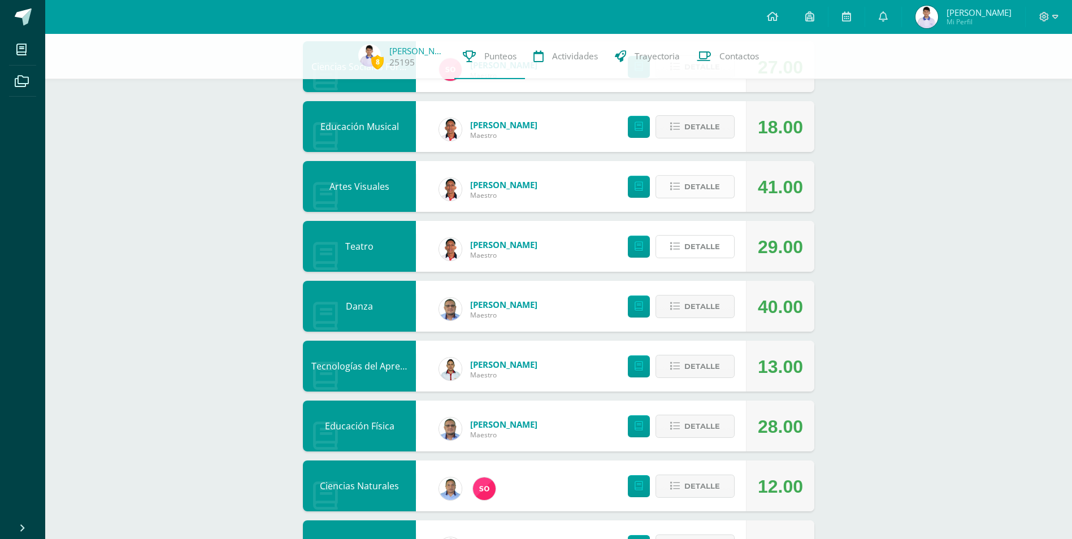
scroll to position [555, 0]
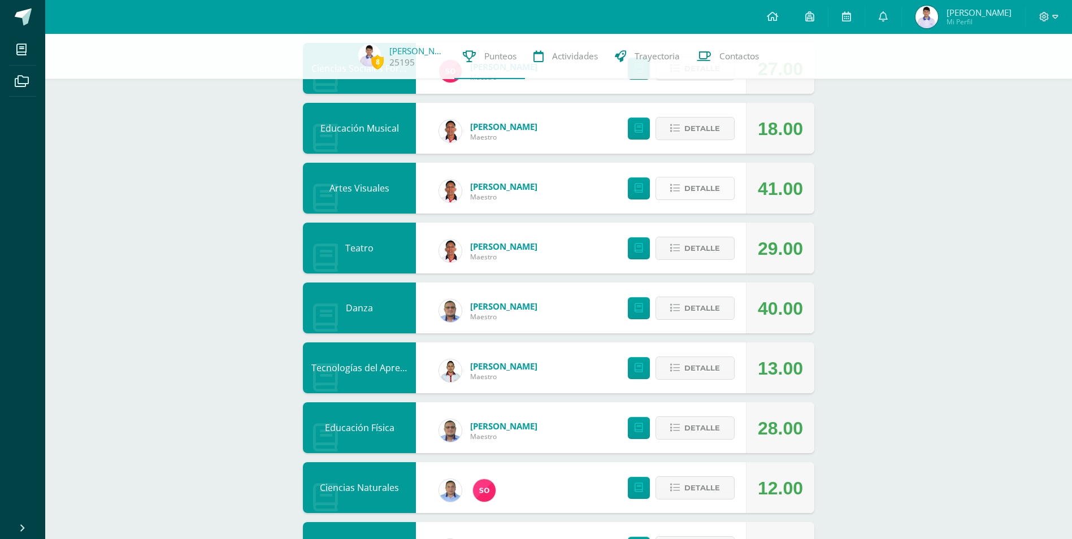
click at [670, 187] on button "Detalle" at bounding box center [695, 188] width 79 height 23
click at [670, 187] on span at bounding box center [695, 188] width 55 height 15
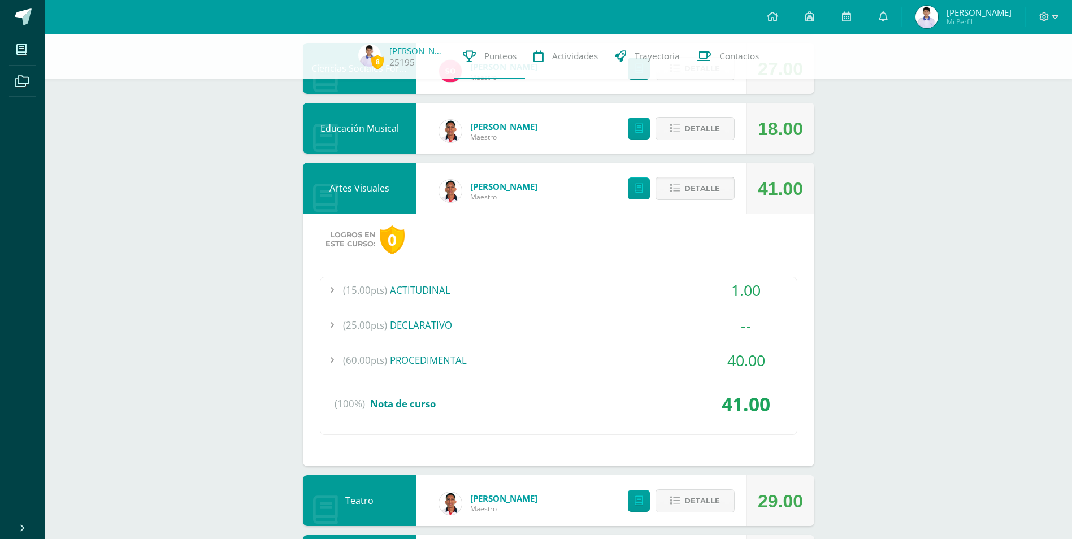
click at [670, 187] on span at bounding box center [695, 188] width 55 height 15
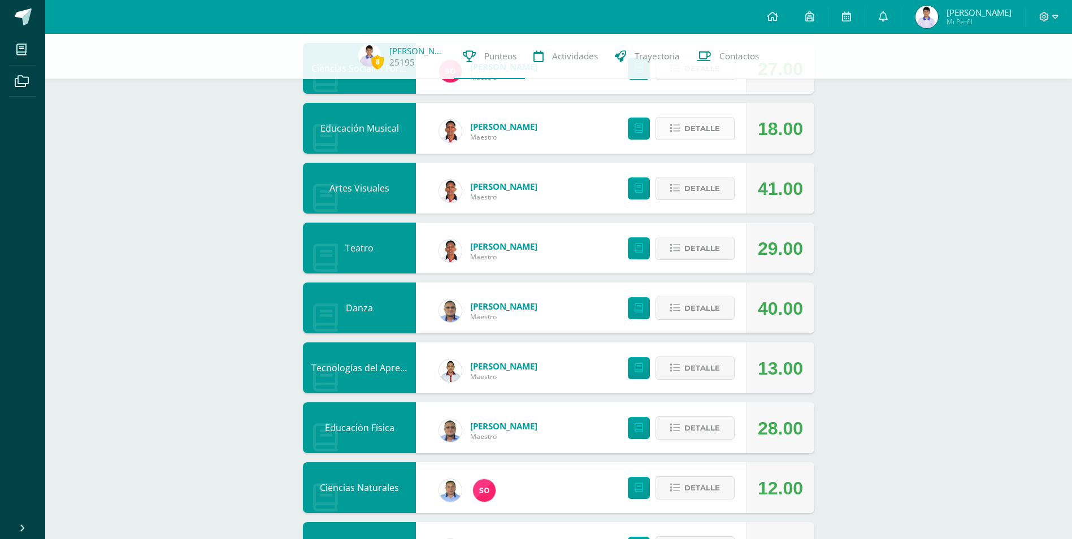
click at [670, 130] on button "Detalle" at bounding box center [695, 128] width 79 height 23
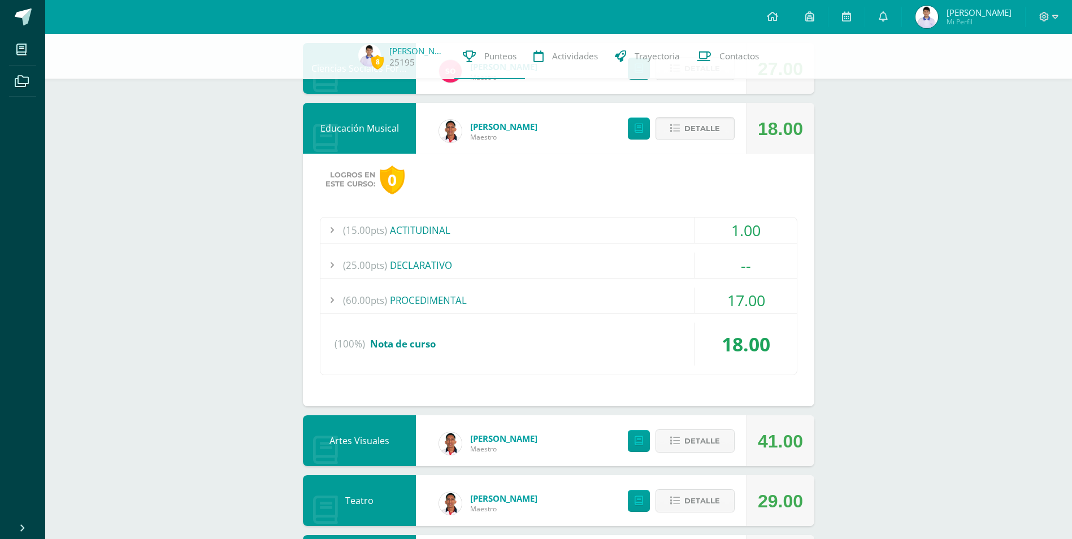
click at [592, 289] on div "(60.00pts) PROCEDIMENTAL" at bounding box center [559, 300] width 477 height 25
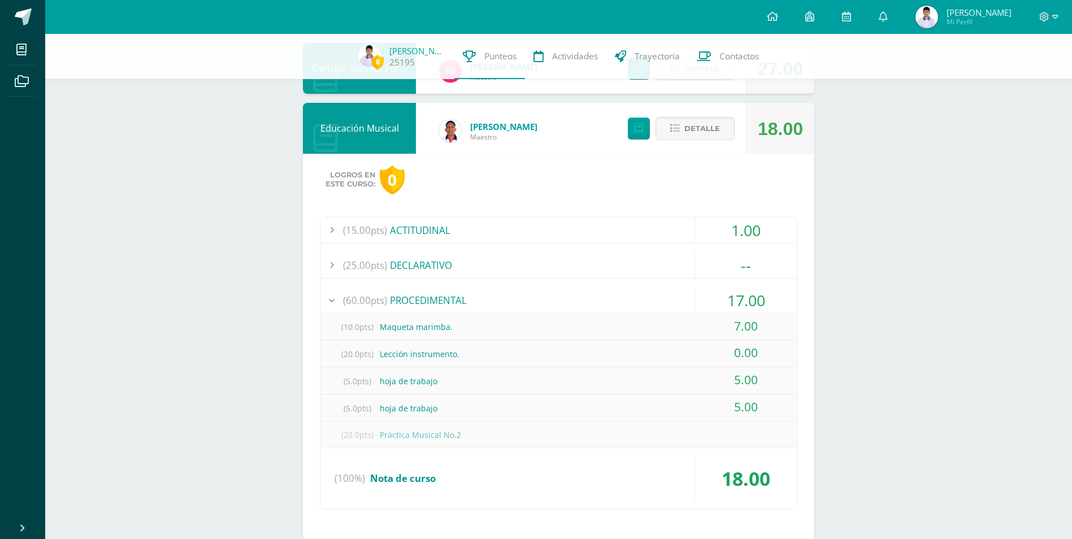
click at [569, 217] on div "(15.00pts) ACTITUDINAL 1.00 (1.0pts) Guía Programática 1.00 (100%)" at bounding box center [559, 363] width 478 height 293
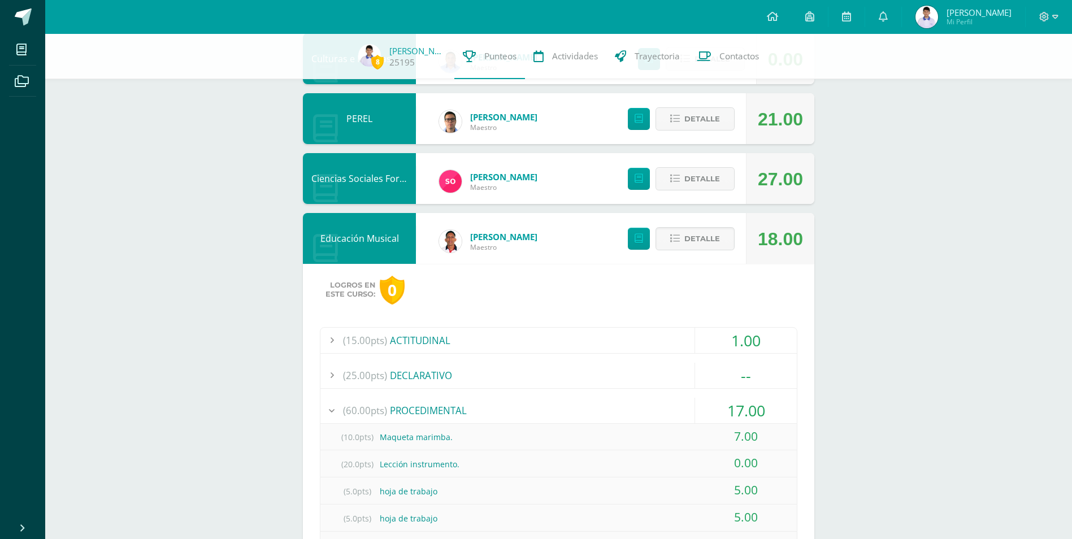
scroll to position [441, 0]
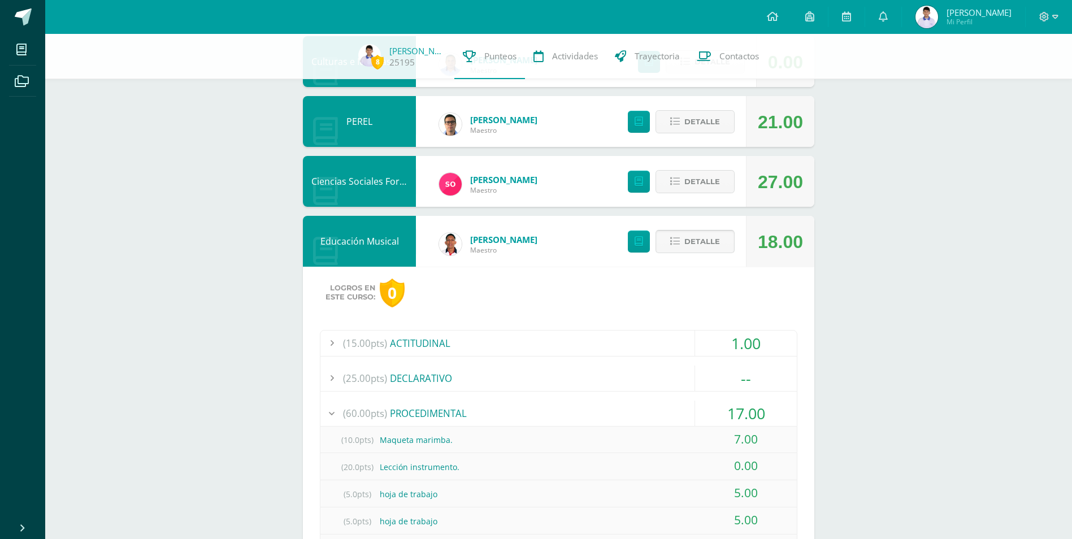
click at [676, 237] on icon at bounding box center [675, 242] width 10 height 10
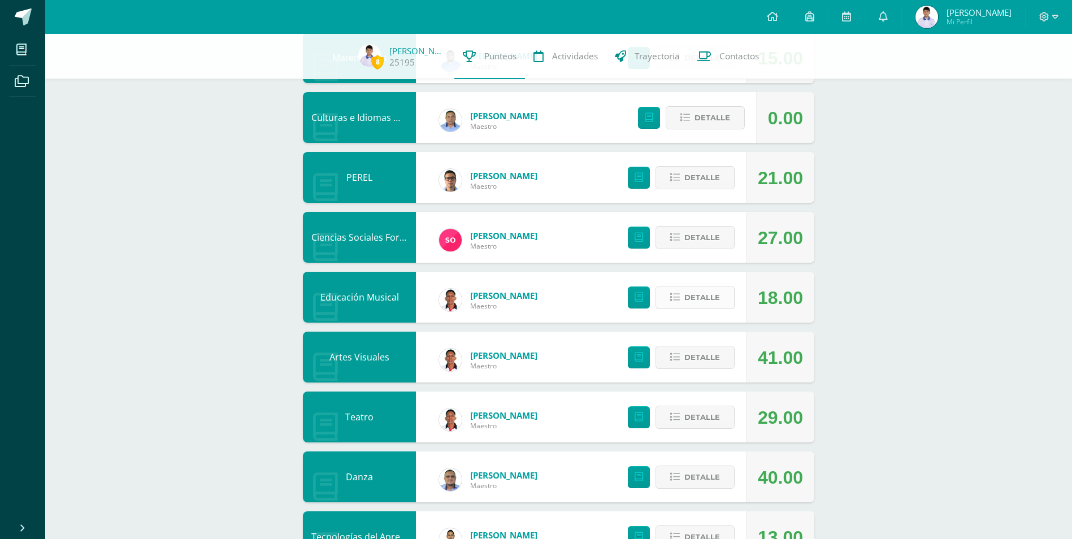
scroll to position [385, 0]
click at [674, 245] on button "Detalle" at bounding box center [695, 238] width 79 height 23
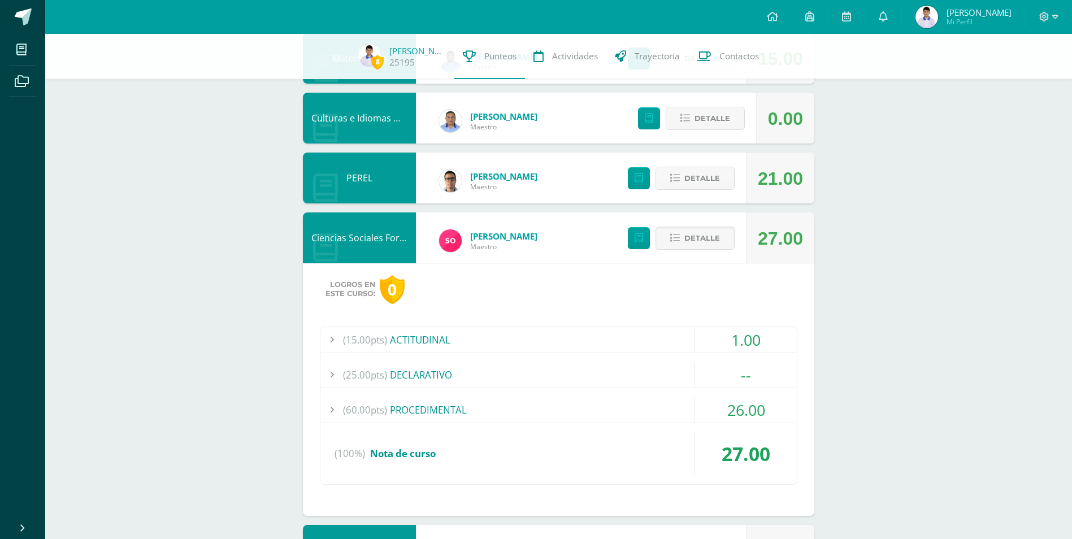
click at [460, 412] on div "(60.00pts) PROCEDIMENTAL" at bounding box center [559, 409] width 477 height 25
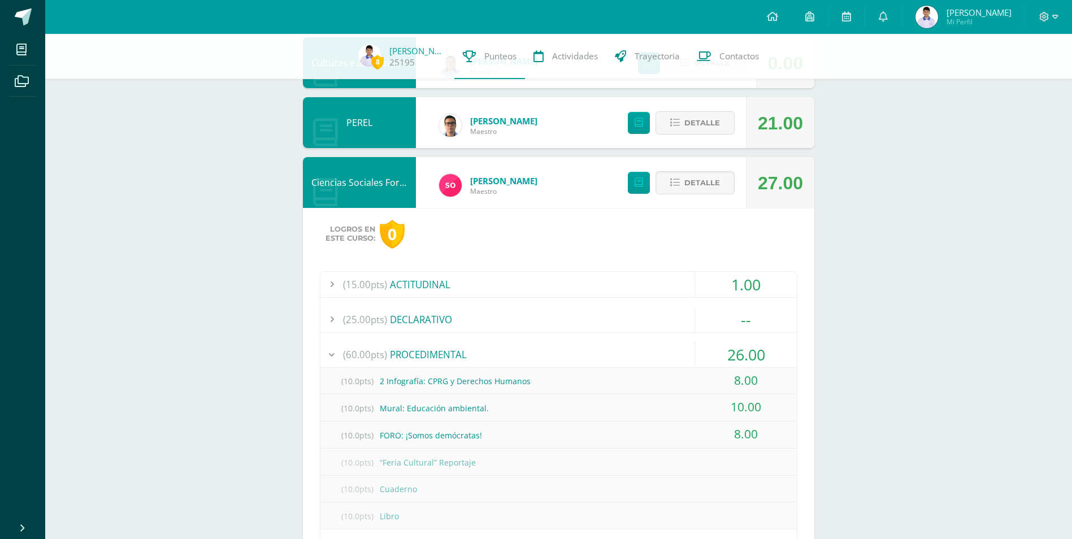
scroll to position [441, 0]
click at [444, 271] on div "(15.00pts) ACTITUDINAL" at bounding box center [559, 283] width 477 height 25
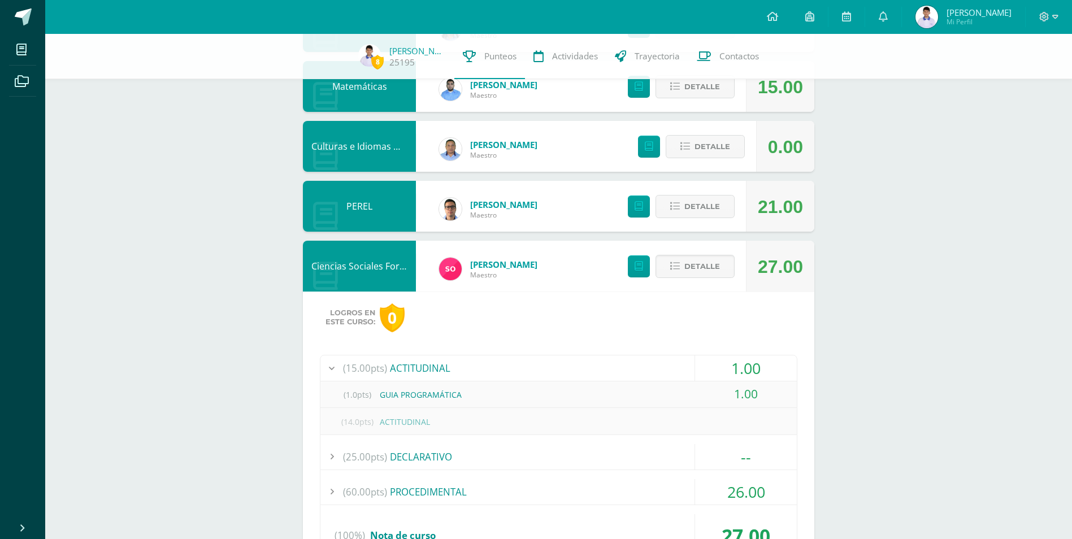
scroll to position [328, 0]
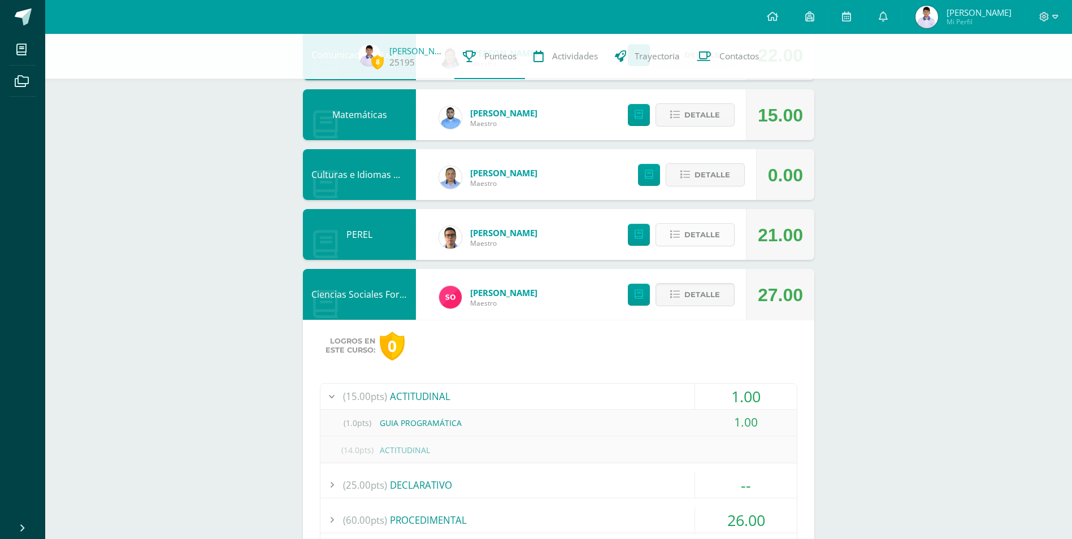
click at [677, 232] on icon at bounding box center [675, 235] width 10 height 10
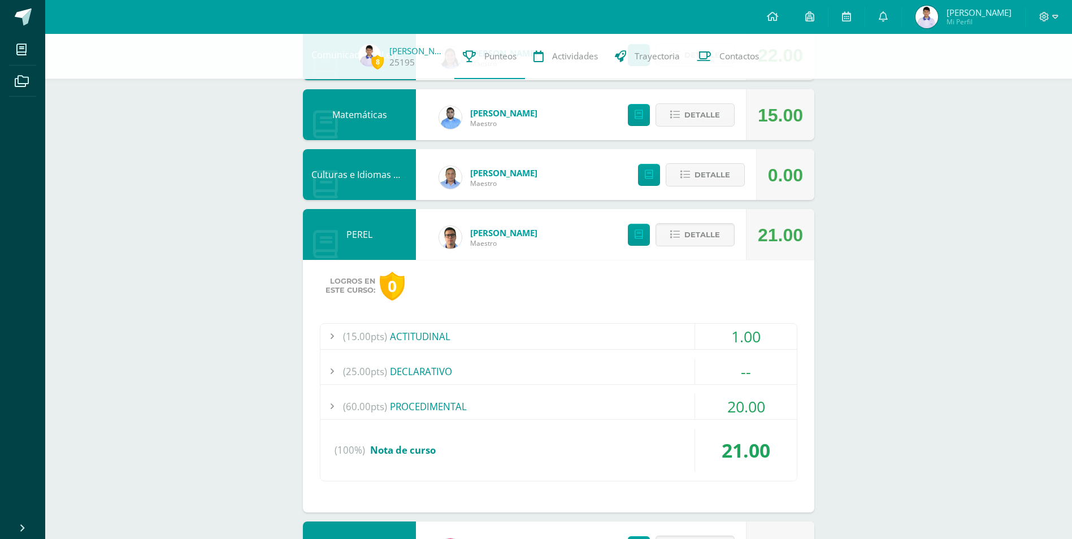
click at [395, 405] on div "(60.00pts) PROCEDIMENTAL" at bounding box center [559, 406] width 477 height 25
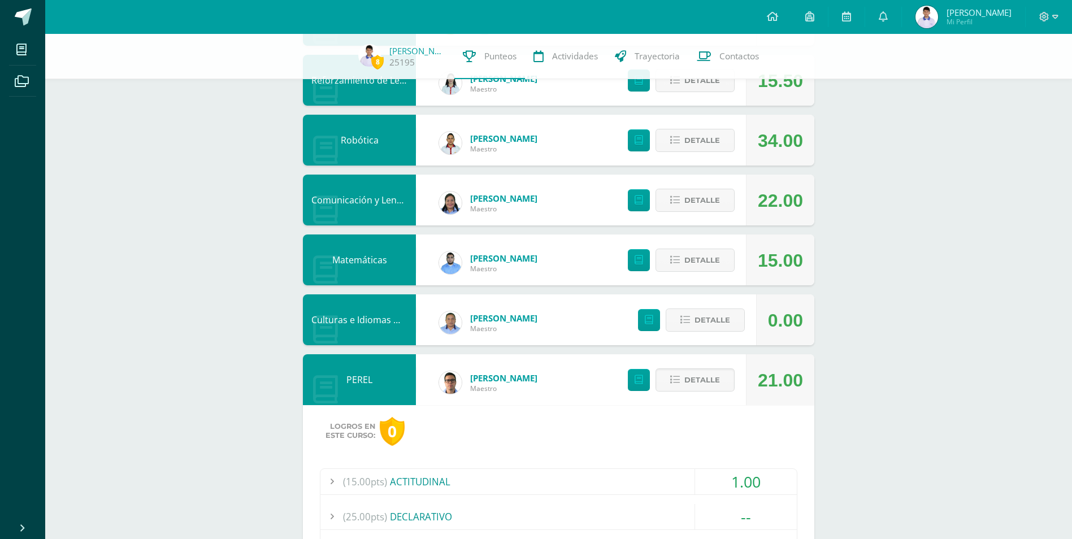
scroll to position [159, 0]
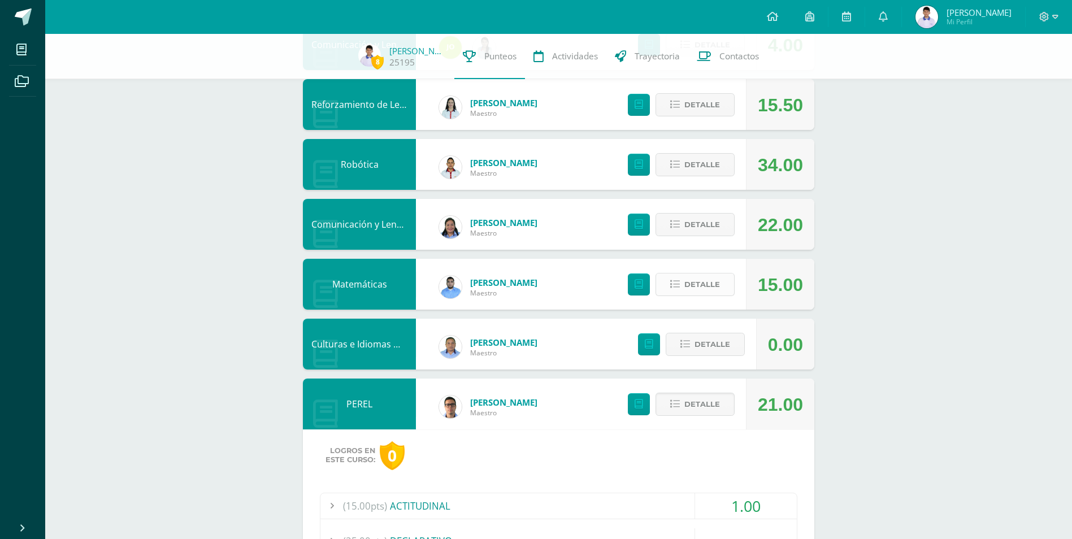
click at [691, 282] on span "Detalle" at bounding box center [703, 284] width 36 height 21
click at [691, 282] on span at bounding box center [695, 284] width 55 height 15
click at [681, 289] on span at bounding box center [695, 284] width 55 height 15
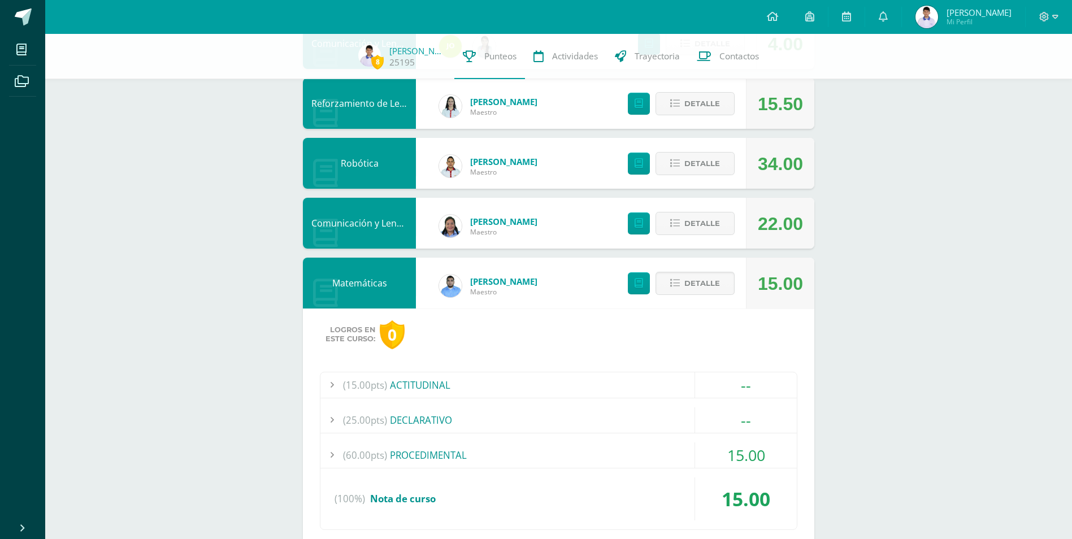
scroll to position [215, 0]
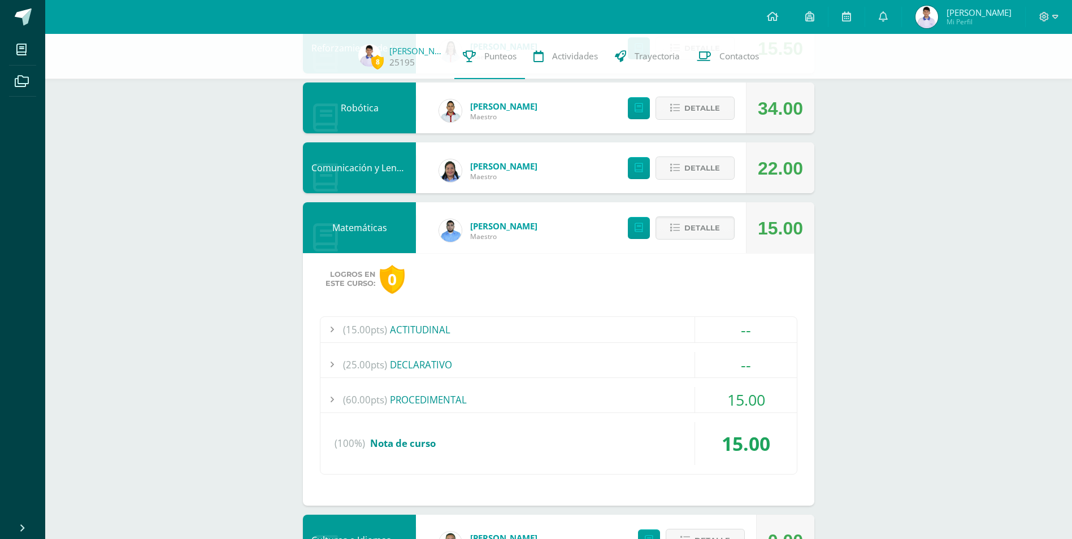
click at [475, 395] on div "(60.00pts) PROCEDIMENTAL" at bounding box center [559, 399] width 477 height 25
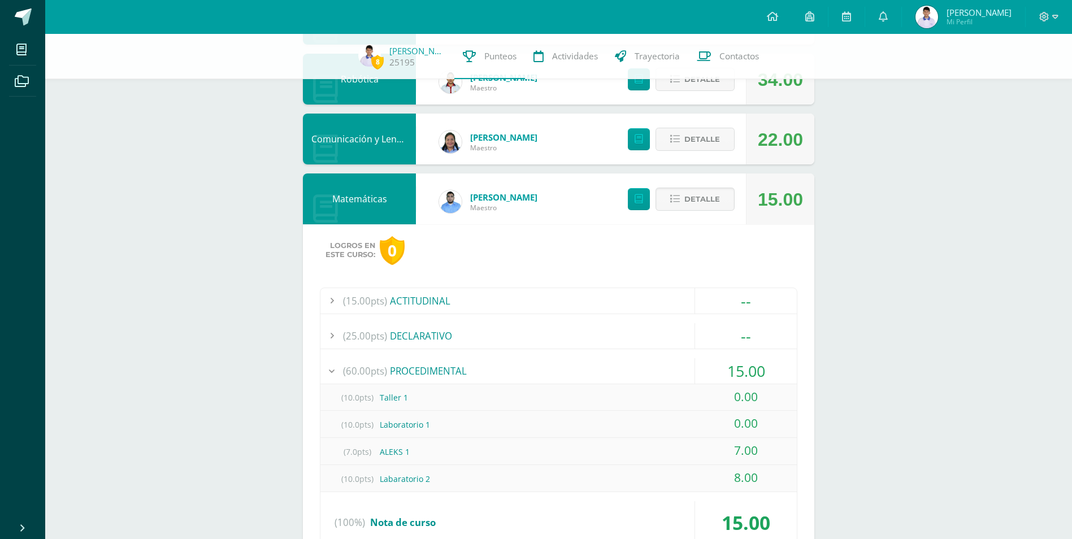
scroll to position [272, 0]
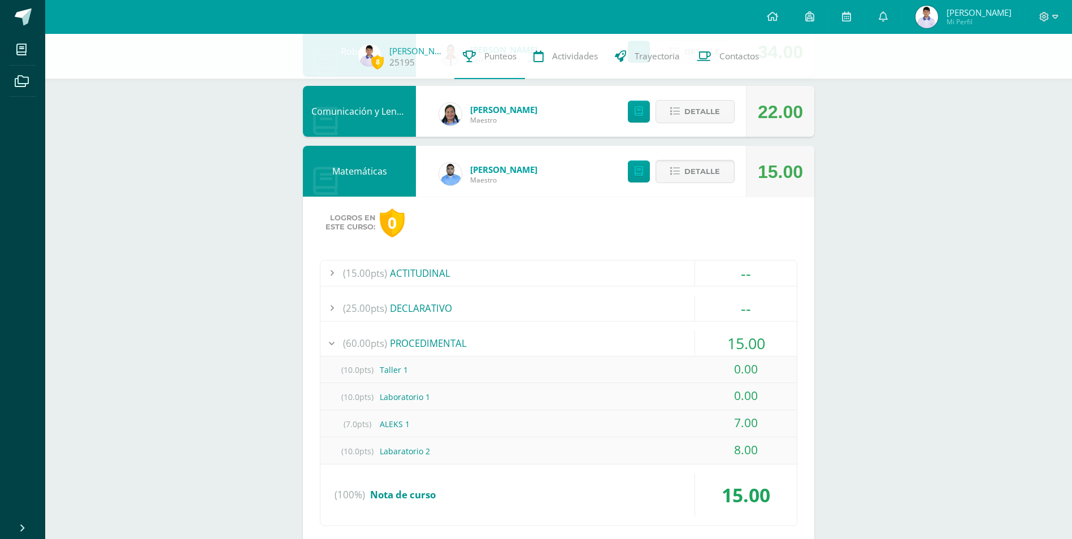
click at [400, 349] on div "(60.00pts) PROCEDIMENTAL" at bounding box center [559, 343] width 477 height 25
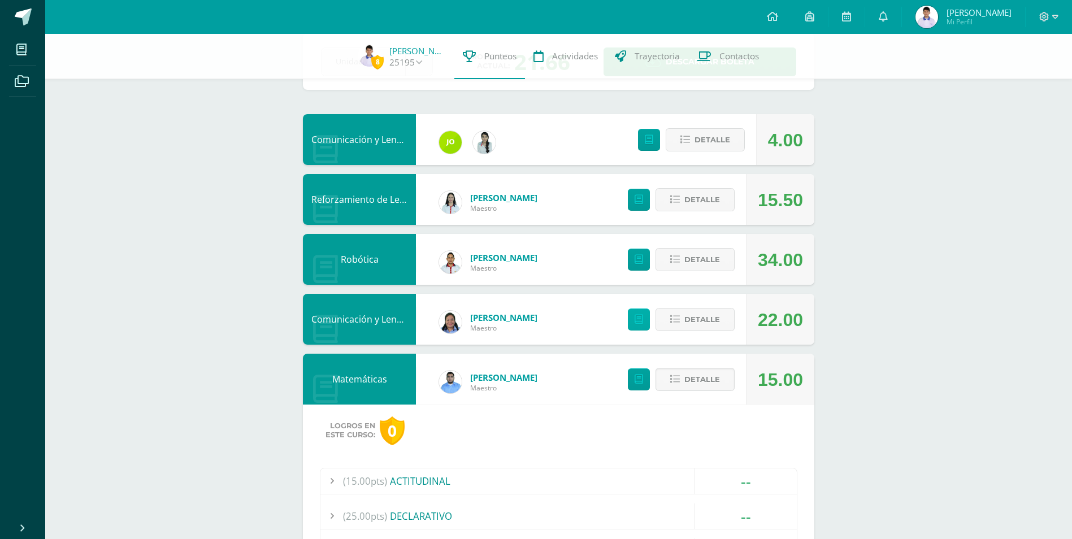
scroll to position [46, 0]
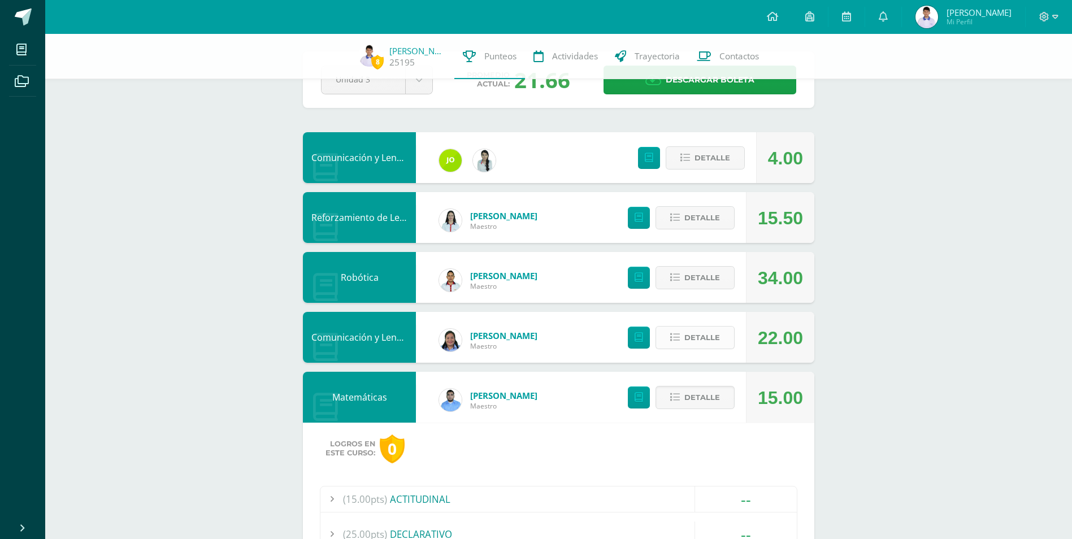
click at [690, 339] on span "Detalle" at bounding box center [703, 337] width 36 height 21
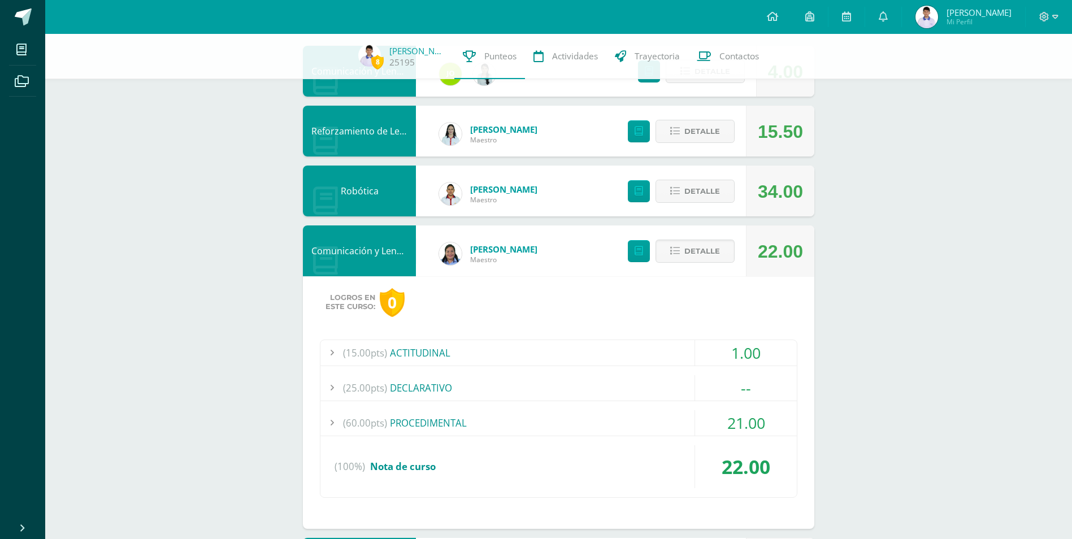
scroll to position [159, 0]
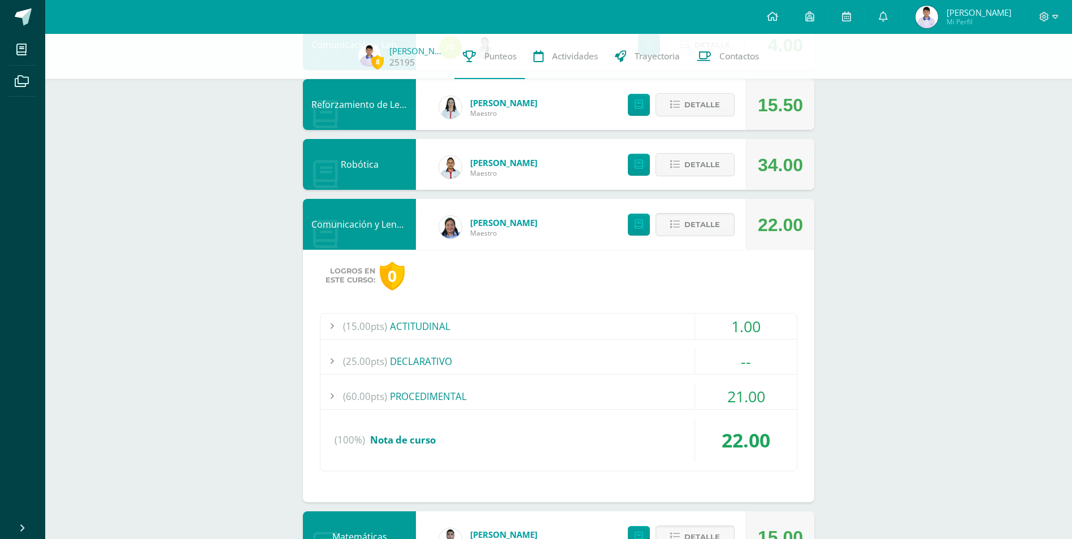
click at [515, 390] on div "(60.00pts) PROCEDIMENTAL" at bounding box center [559, 396] width 477 height 25
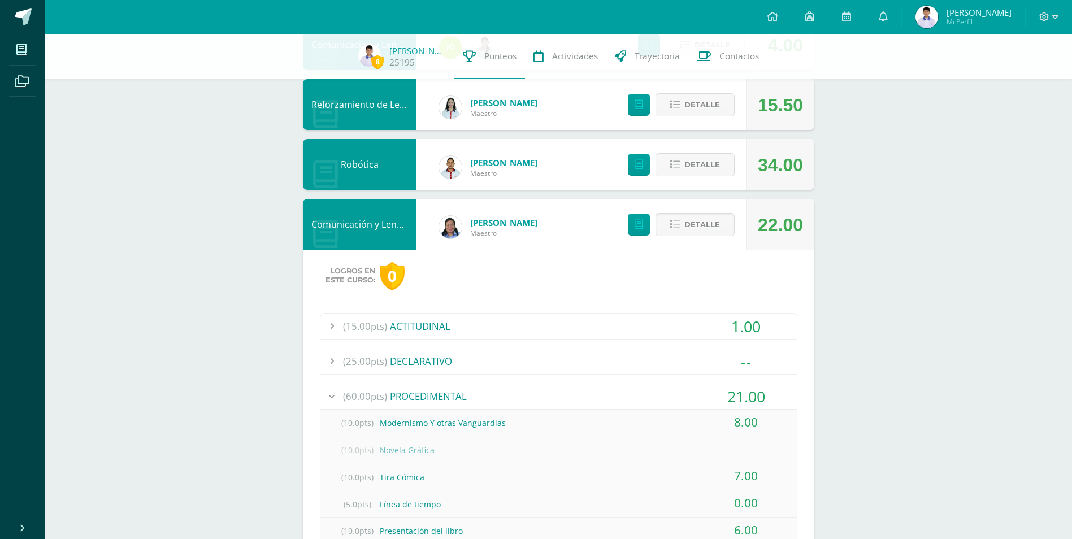
click at [686, 242] on div "Detalle" at bounding box center [678, 224] width 135 height 51
click at [687, 226] on span "Detalle" at bounding box center [703, 224] width 36 height 21
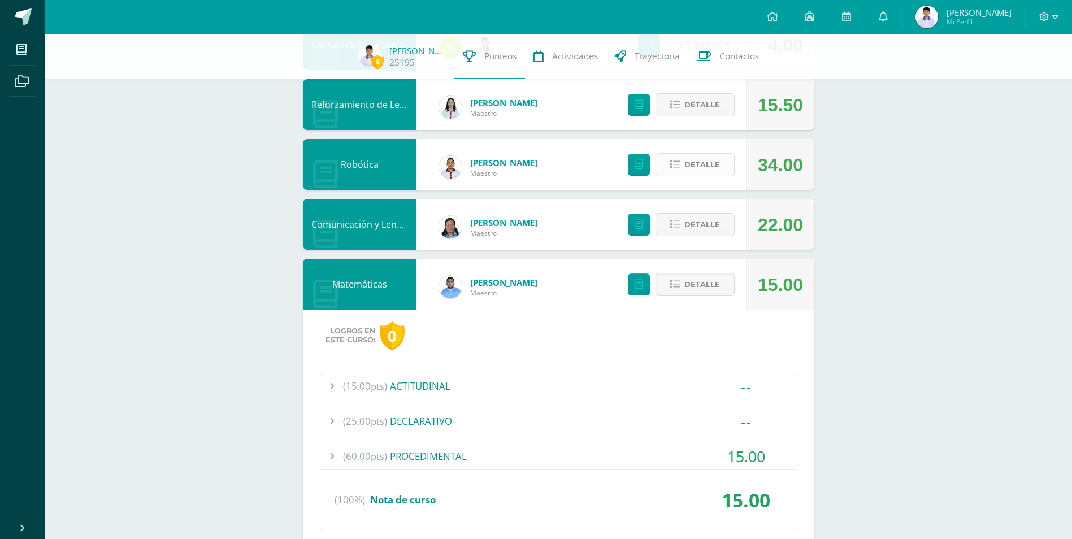
click at [690, 168] on span "Detalle" at bounding box center [703, 164] width 36 height 21
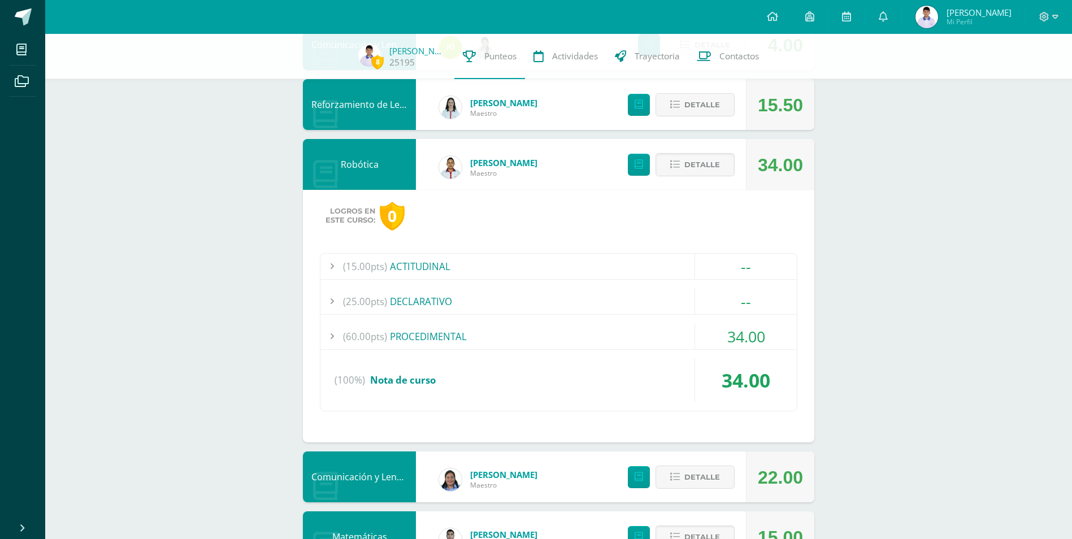
click at [510, 337] on div "(60.00pts) PROCEDIMENTAL" at bounding box center [559, 336] width 477 height 25
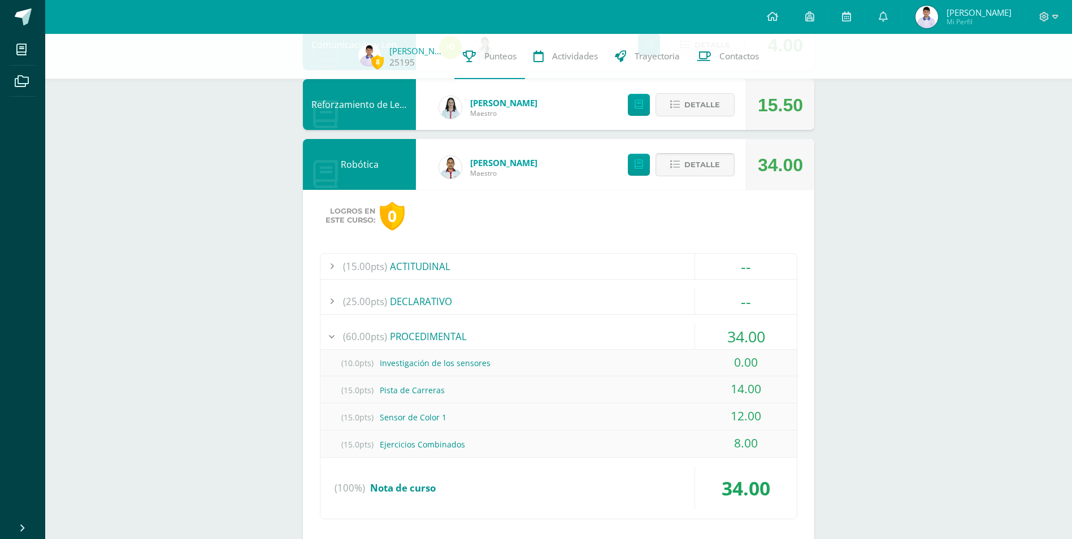
click at [697, 164] on span "Detalle" at bounding box center [703, 164] width 36 height 21
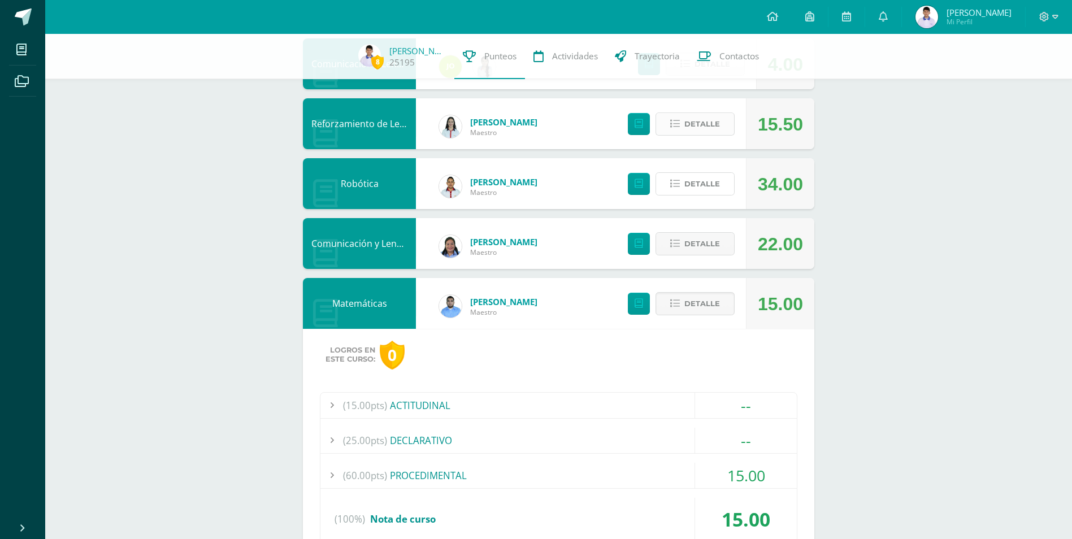
scroll to position [102, 0]
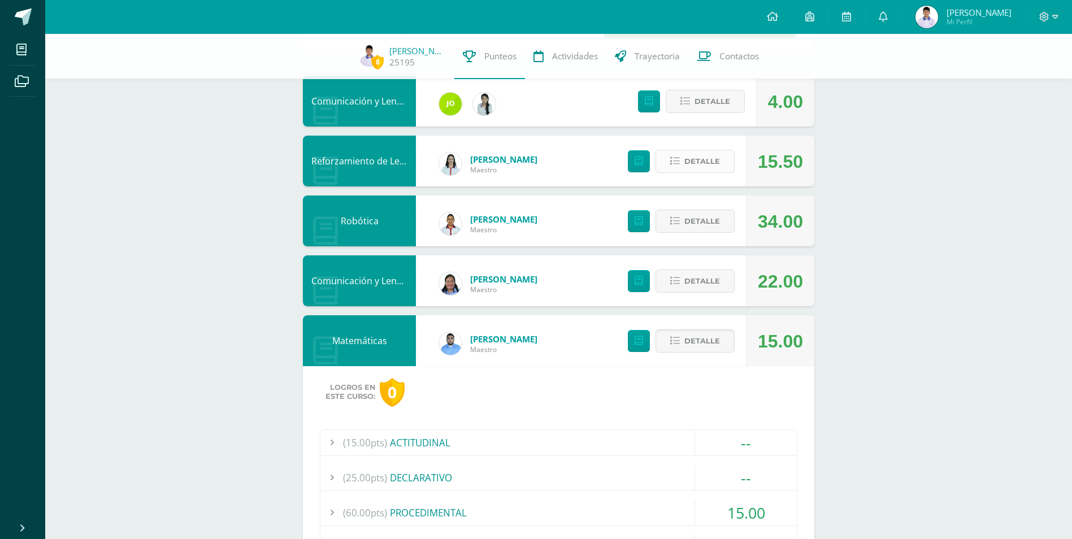
click at [704, 159] on span "Detalle" at bounding box center [703, 161] width 36 height 21
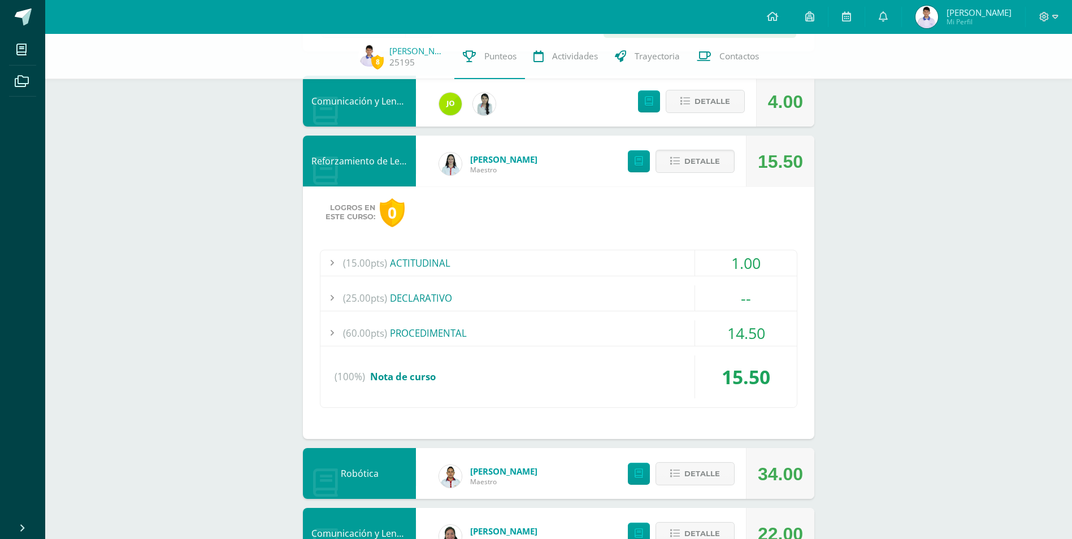
click at [376, 335] on span "(60.00pts)" at bounding box center [365, 333] width 44 height 25
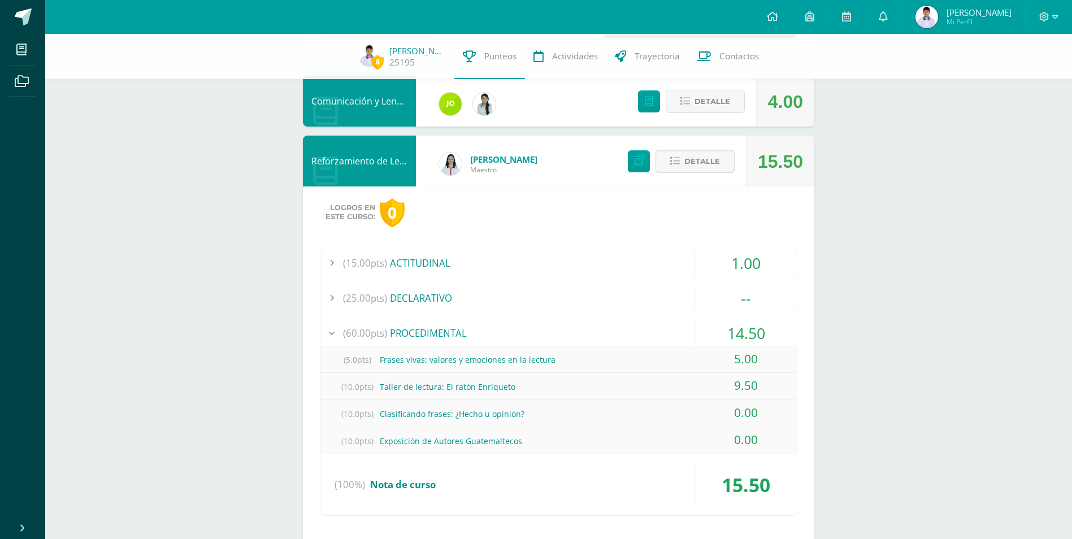
click at [694, 160] on span "Detalle" at bounding box center [703, 161] width 36 height 21
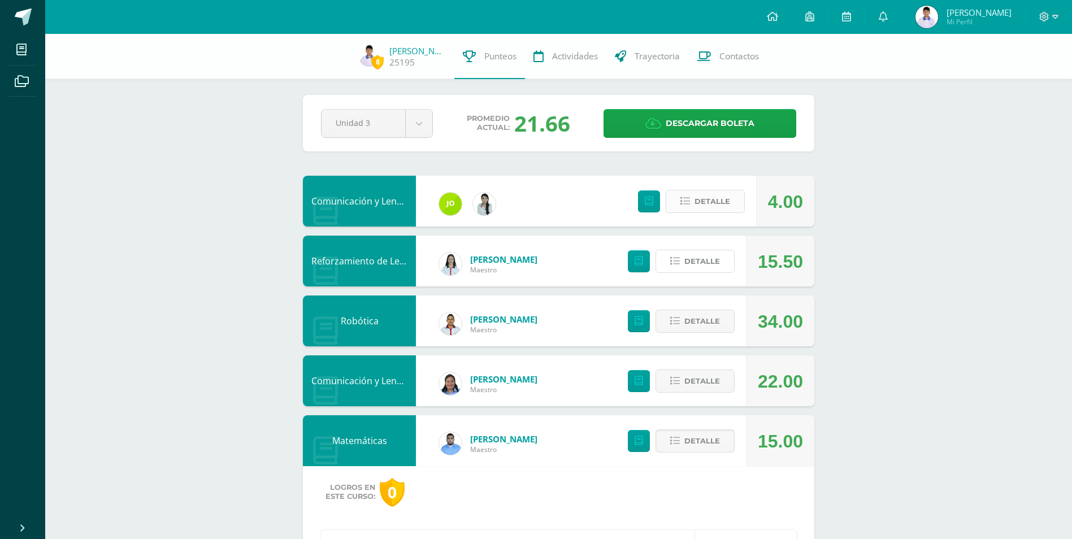
scroll to position [0, 0]
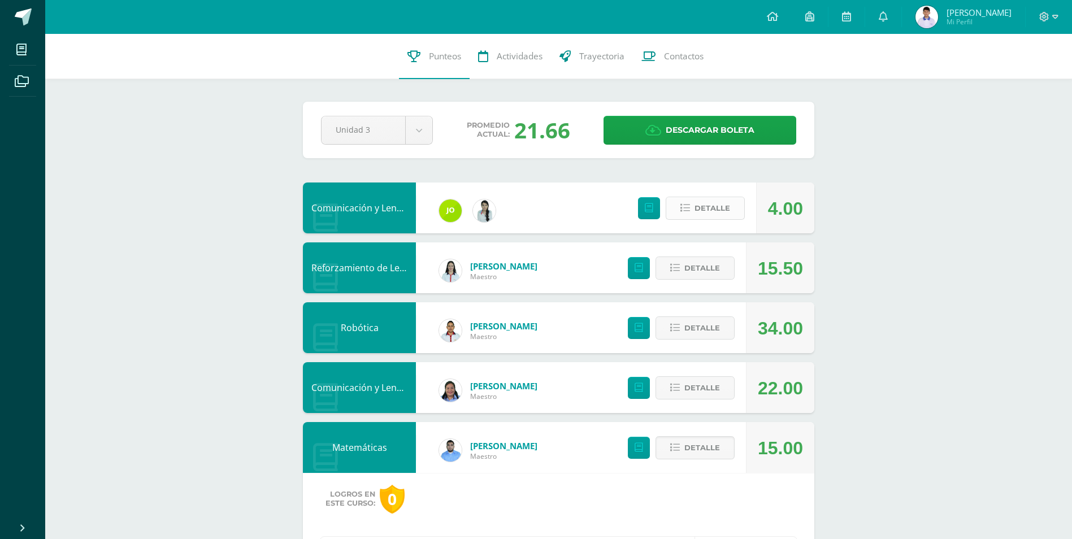
click at [690, 215] on button "Detalle" at bounding box center [705, 208] width 79 height 23
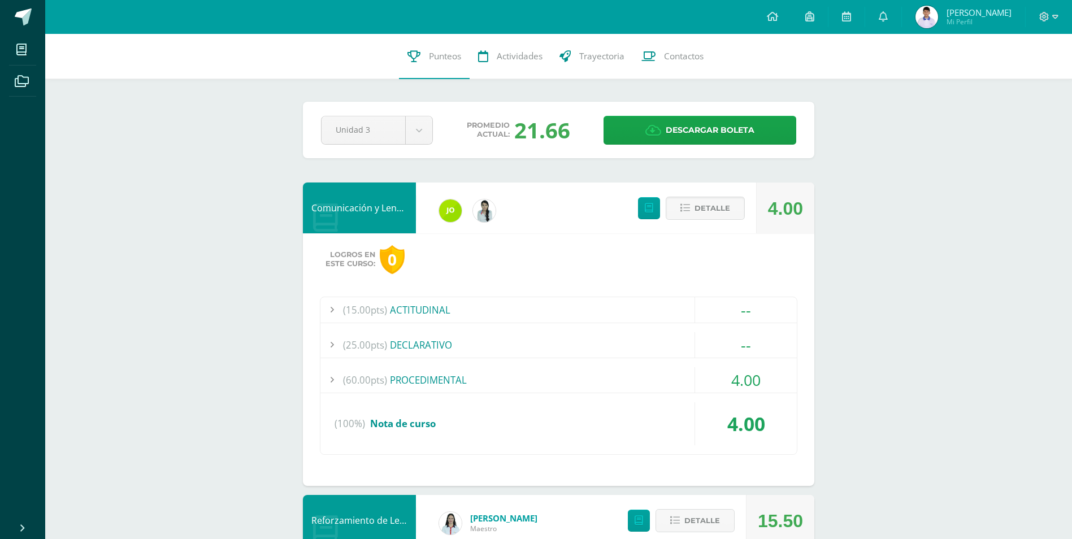
click at [419, 387] on div "(60.00pts) PROCEDIMENTAL" at bounding box center [559, 379] width 477 height 25
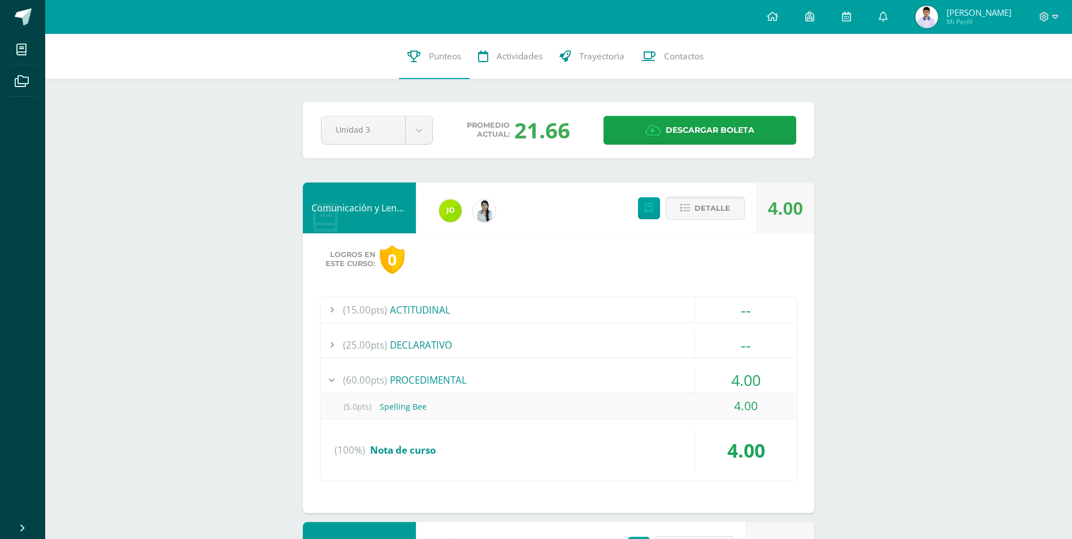
click at [319, 378] on div "Logros en este curso: 0 (15.00pts) ACTITUDINAL -- Sin actividades DECLARATIVO" at bounding box center [559, 373] width 512 height 280
click at [332, 377] on div at bounding box center [332, 379] width 23 height 25
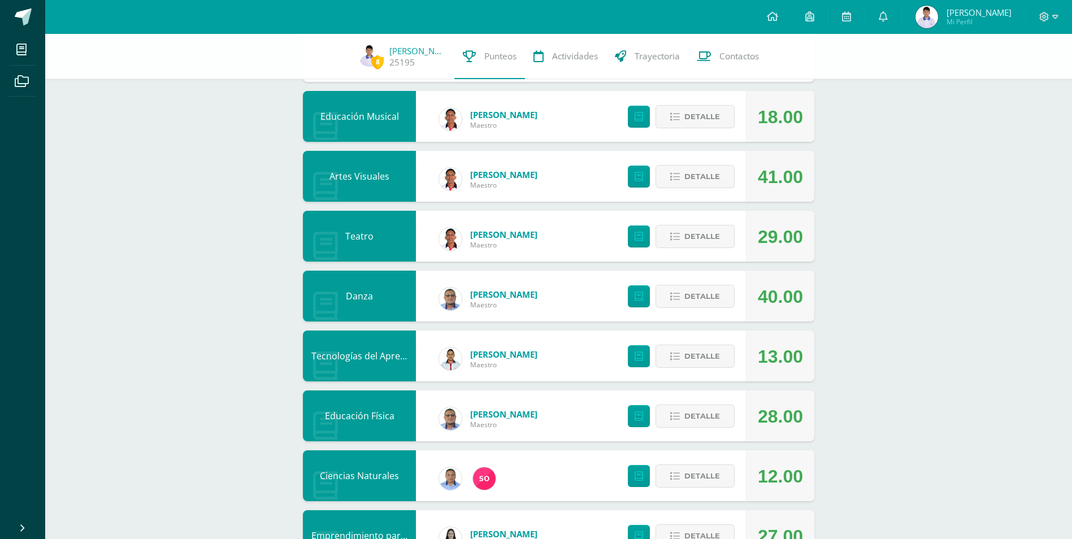
scroll to position [1621, 0]
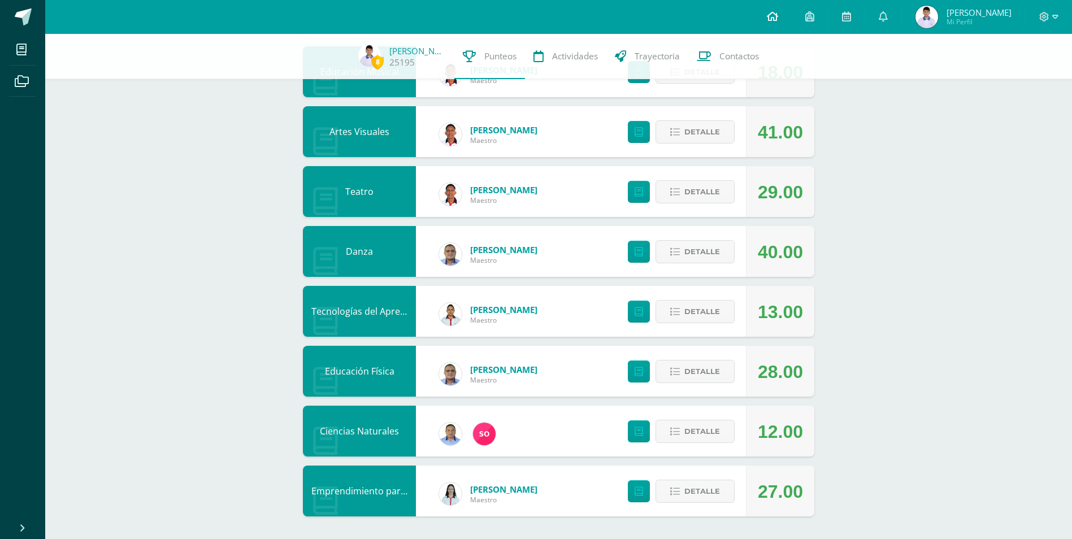
click at [778, 18] on icon at bounding box center [772, 16] width 11 height 10
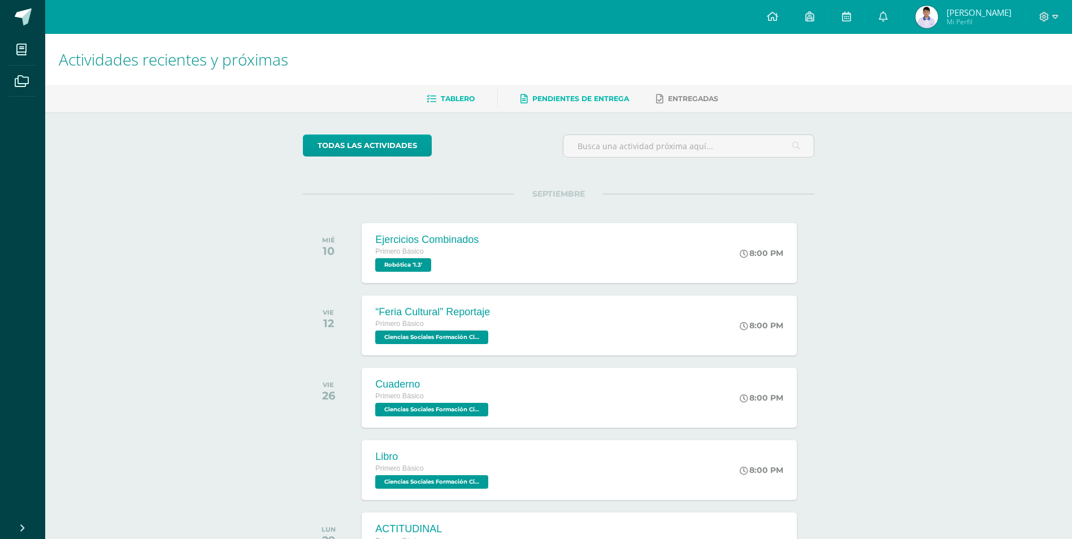
click at [572, 91] on link "Pendientes de entrega" at bounding box center [575, 99] width 109 height 18
click at [569, 94] on span "Pendientes de entrega" at bounding box center [581, 98] width 97 height 8
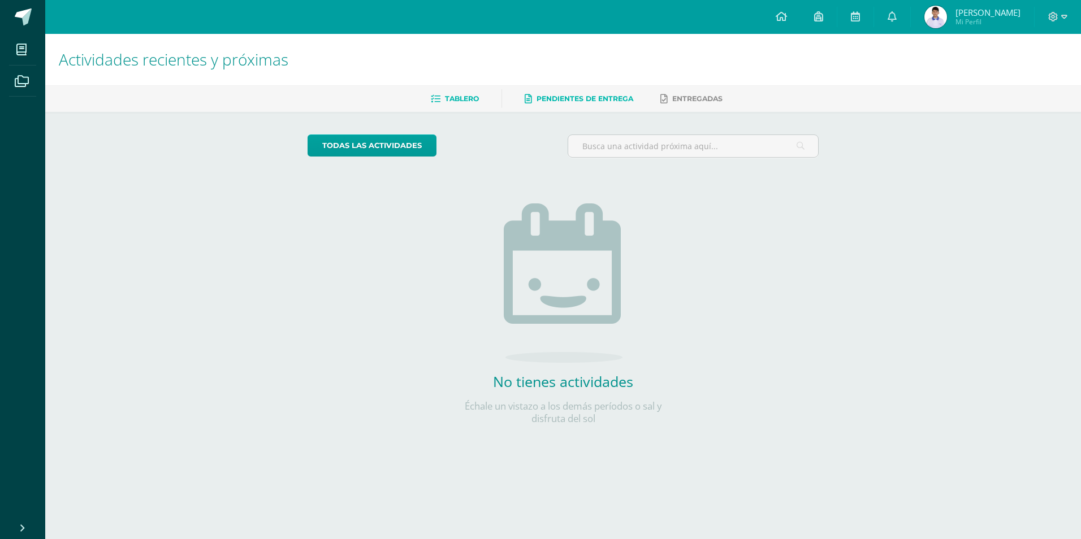
click at [453, 94] on link "Tablero" at bounding box center [455, 99] width 48 height 18
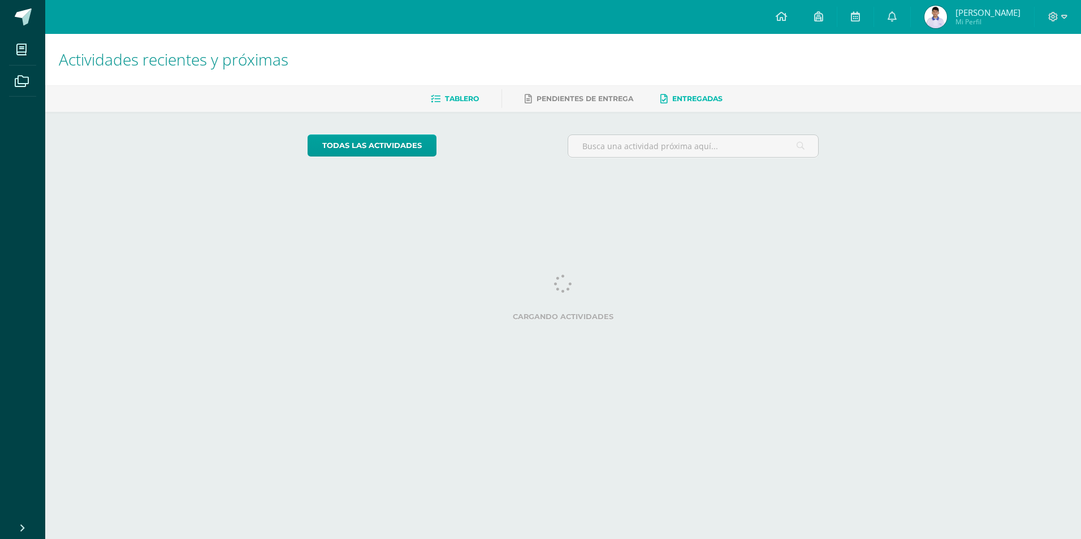
click at [705, 98] on span "Entregadas" at bounding box center [697, 98] width 50 height 8
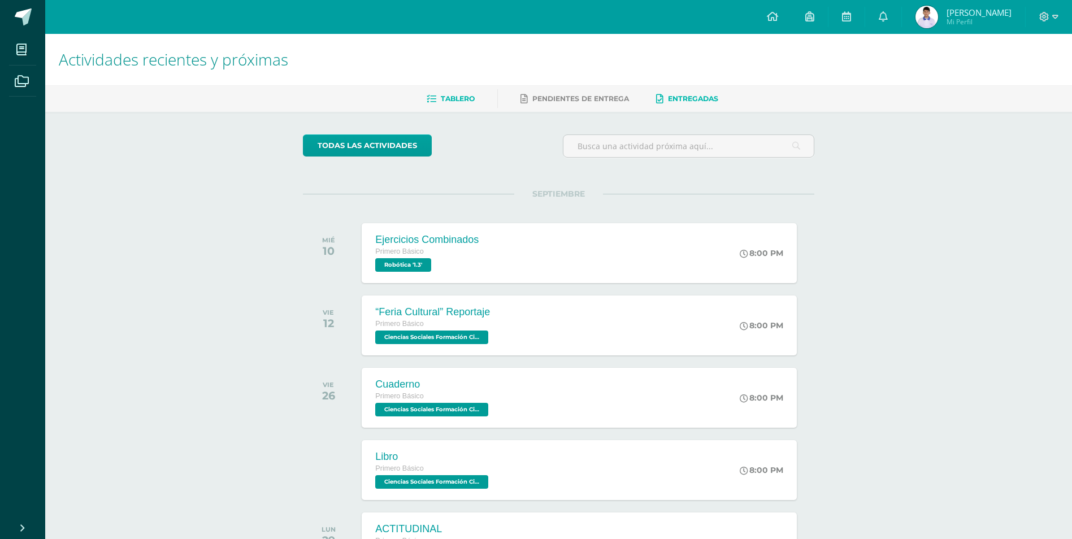
click at [705, 98] on span "Entregadas" at bounding box center [693, 98] width 50 height 8
